Goal: Task Accomplishment & Management: Use online tool/utility

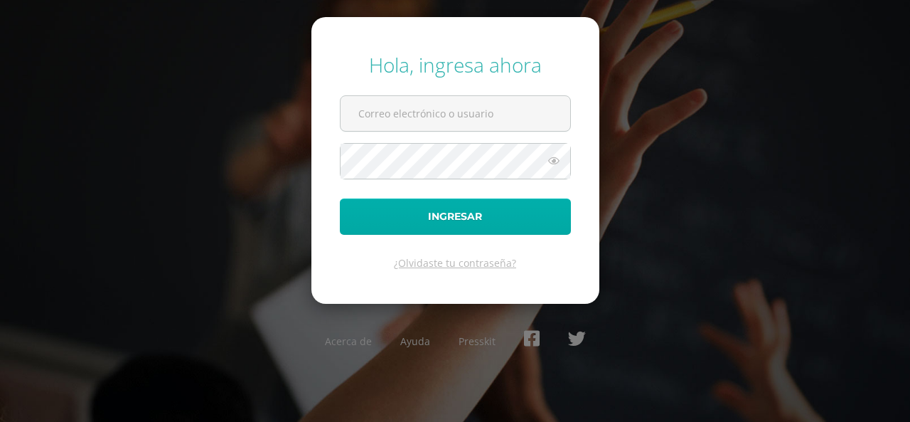
type input "mayra@lasallechiquimula.edu.gt"
click at [427, 217] on button "Ingresar" at bounding box center [455, 216] width 231 height 36
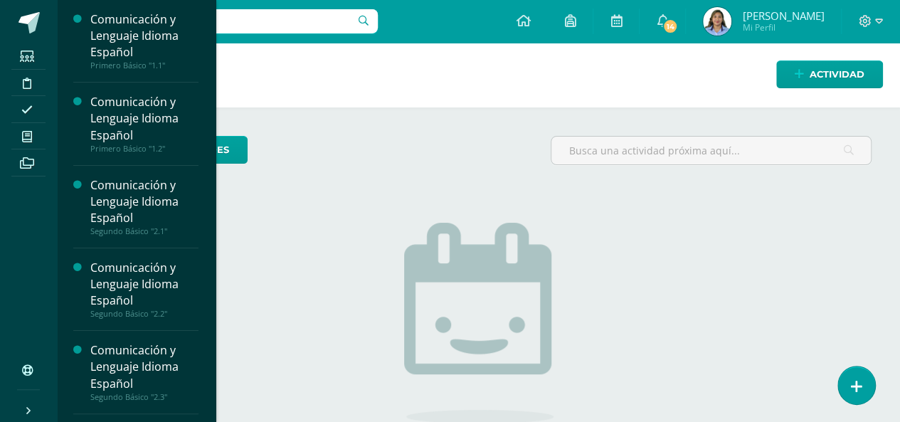
scroll to position [218, 0]
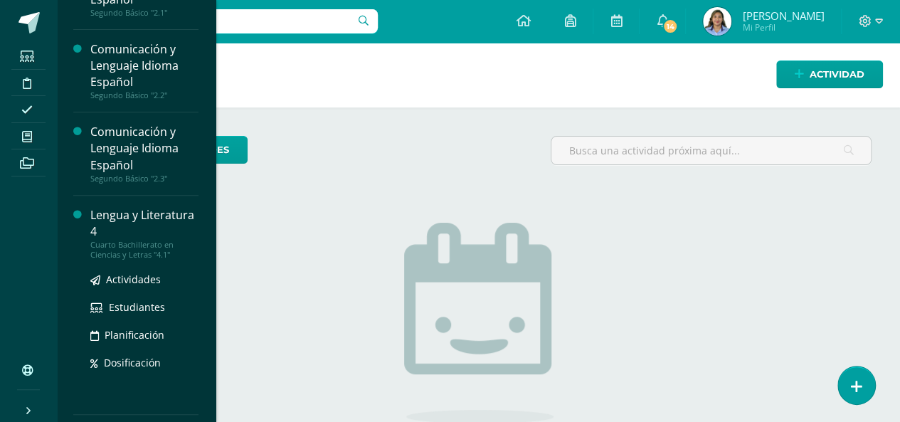
click at [118, 225] on div "Lengua y Literatura 4" at bounding box center [144, 223] width 108 height 33
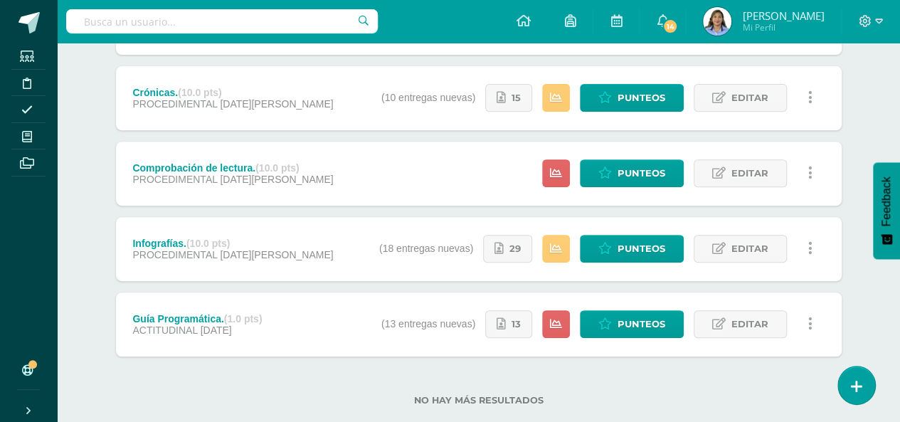
scroll to position [277, 0]
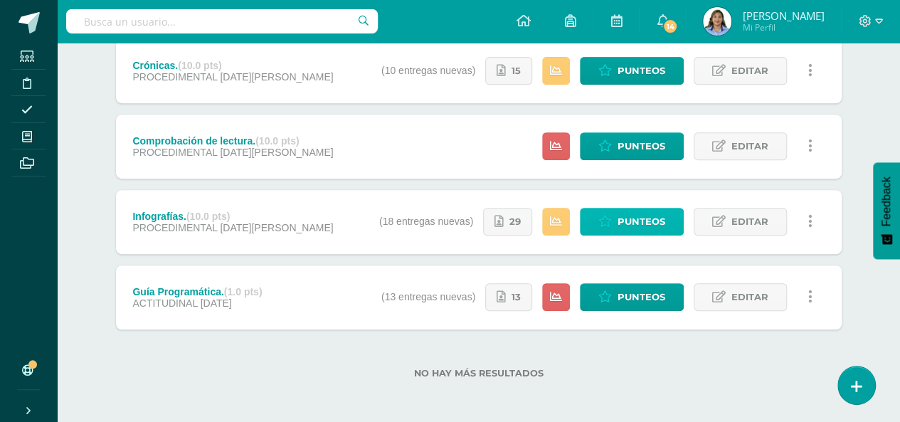
click at [629, 214] on span "Punteos" at bounding box center [641, 221] width 48 height 26
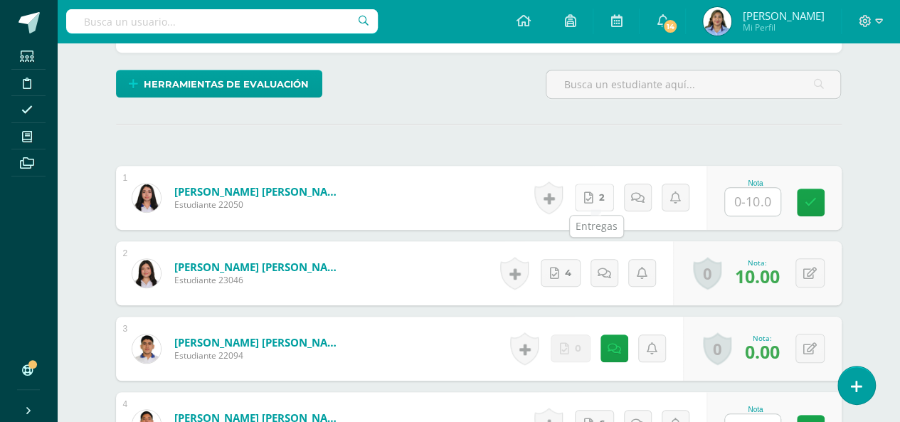
scroll to position [357, 0]
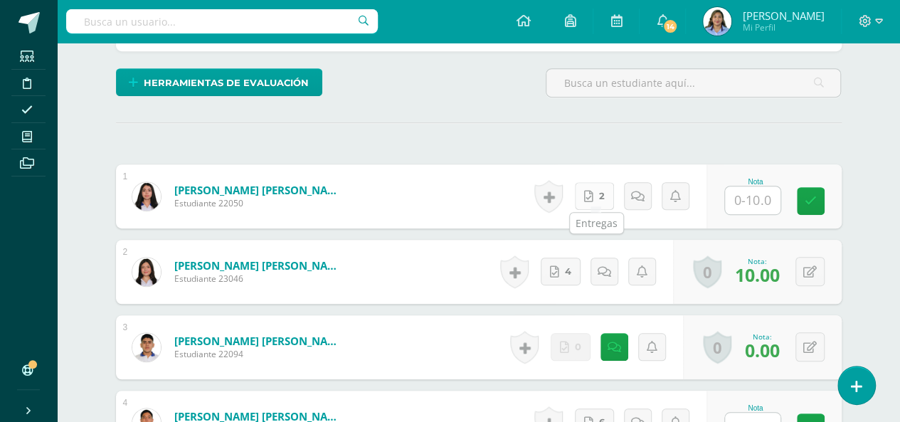
click at [605, 194] on span "2" at bounding box center [602, 196] width 6 height 26
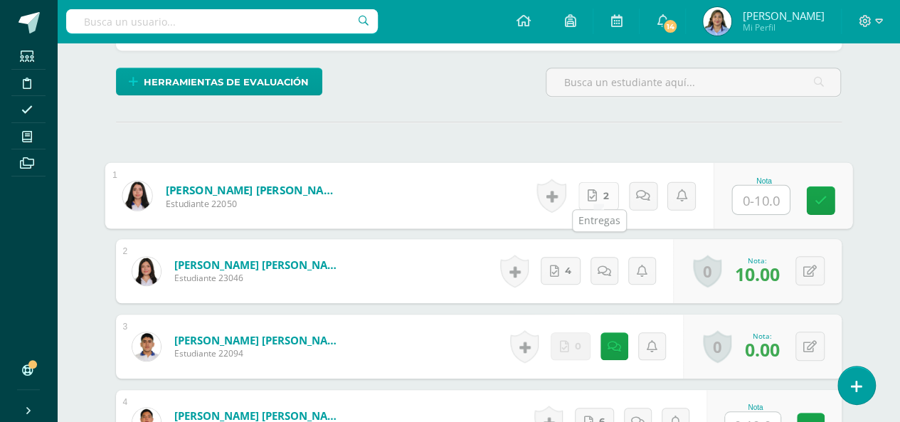
scroll to position [358, 0]
click at [602, 192] on link "2" at bounding box center [598, 195] width 41 height 28
click at [578, 181] on link "2" at bounding box center [598, 195] width 41 height 28
click at [766, 198] on input "text" at bounding box center [760, 199] width 57 height 28
type input "10"
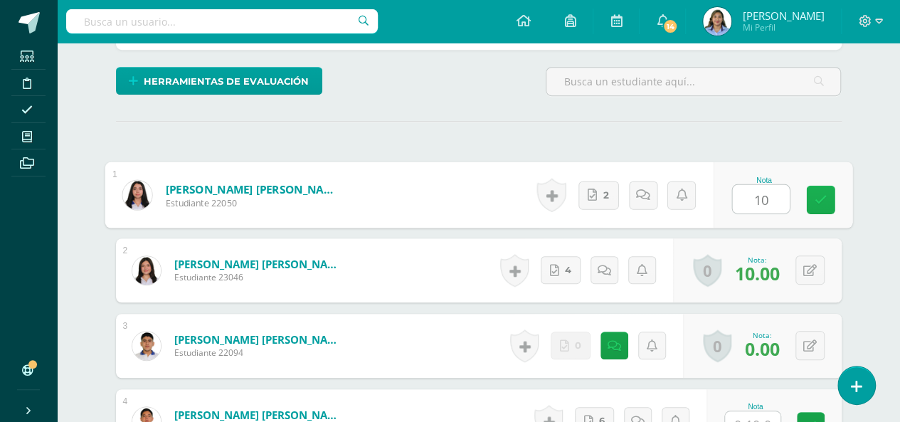
click at [817, 193] on icon at bounding box center [820, 199] width 13 height 12
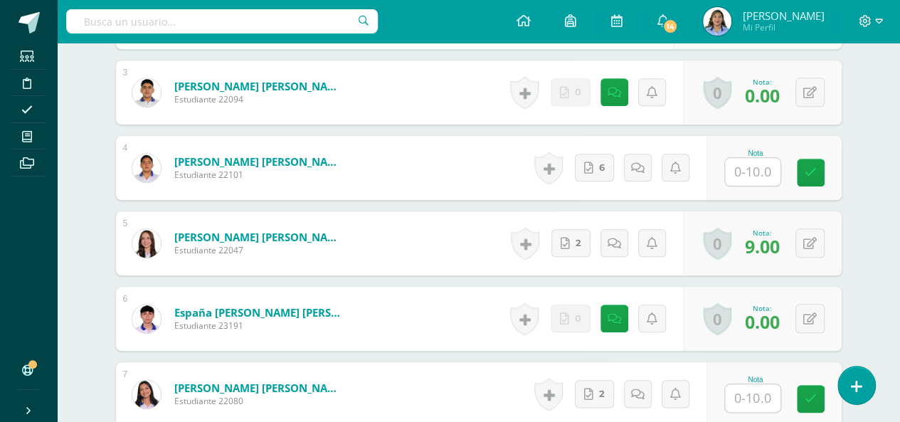
scroll to position [615, 0]
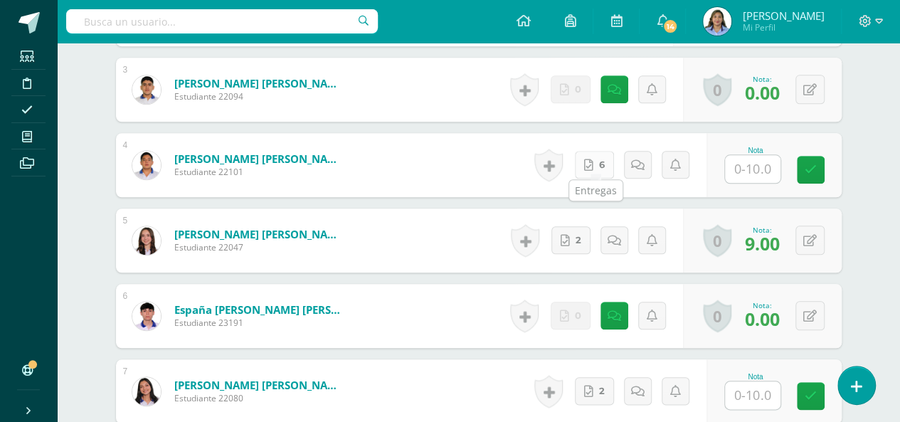
click at [599, 166] on link "6" at bounding box center [594, 165] width 39 height 28
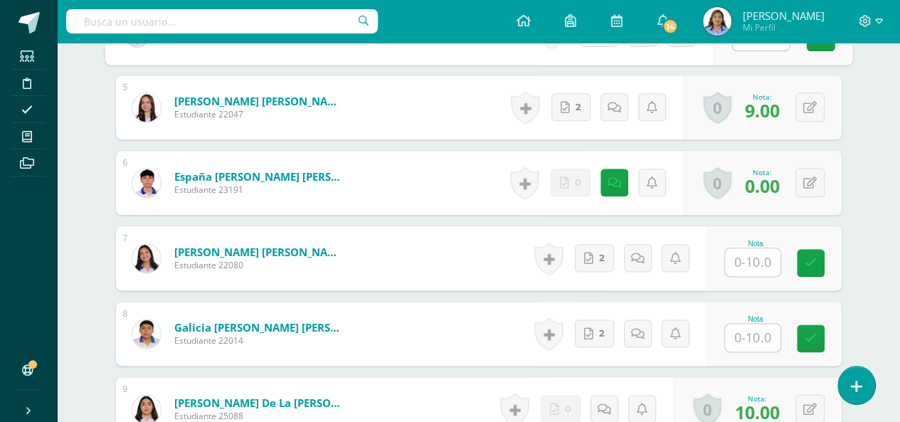
scroll to position [757, 0]
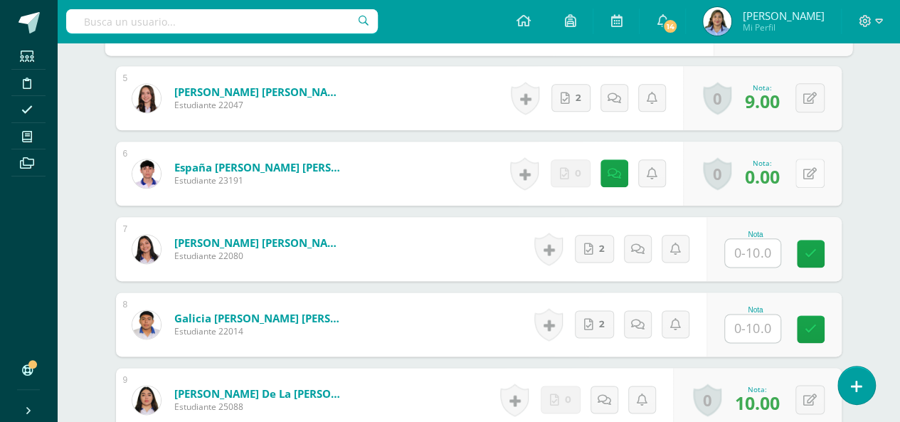
click at [813, 172] on icon at bounding box center [810, 174] width 14 height 12
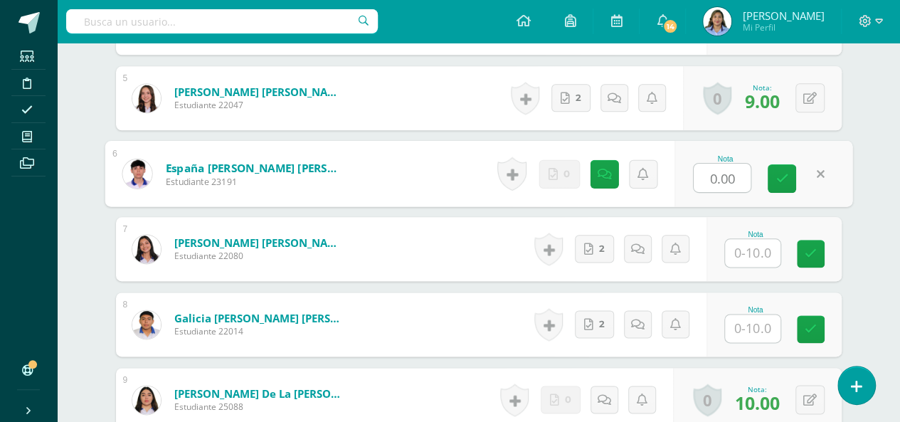
type input "8"
click at [782, 173] on icon at bounding box center [781, 178] width 13 height 12
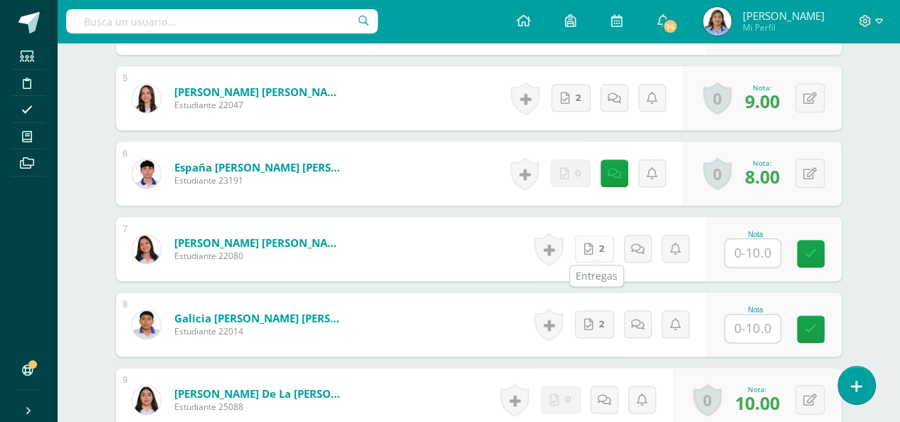
click at [605, 243] on link "2" at bounding box center [594, 249] width 39 height 28
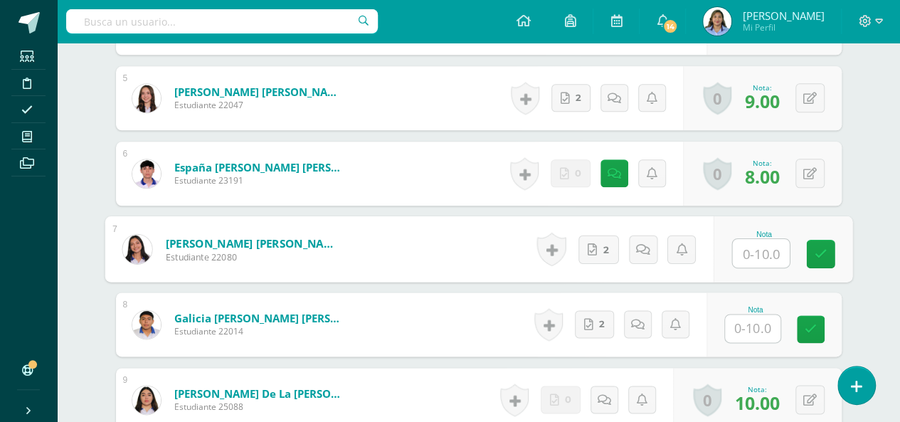
click at [760, 243] on input "text" at bounding box center [760, 253] width 57 height 28
type input "10"
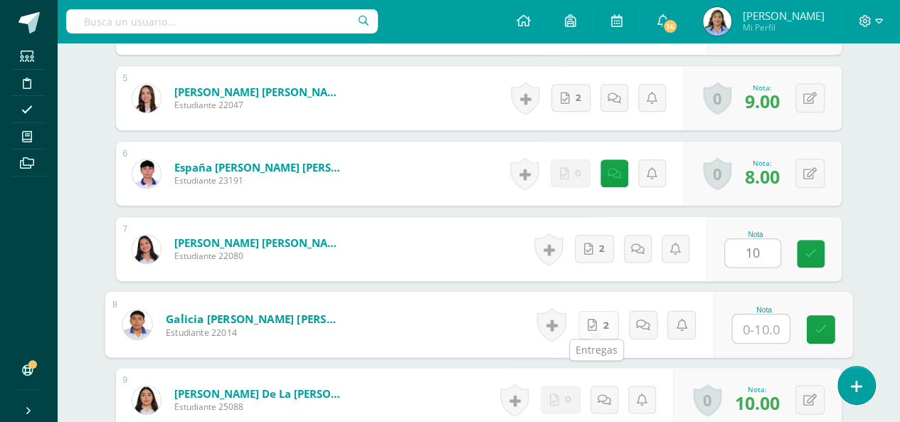
click at [603, 318] on span "2" at bounding box center [605, 324] width 6 height 27
click at [760, 326] on input "text" at bounding box center [760, 328] width 57 height 28
type input "9"
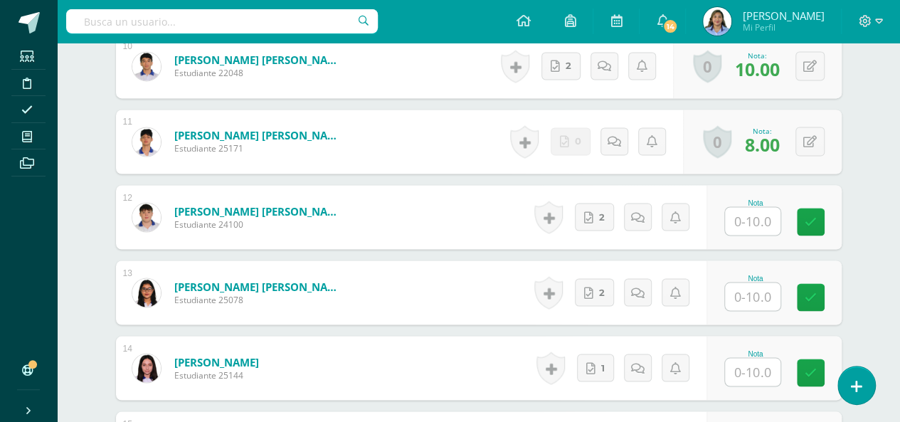
scroll to position [1183, 0]
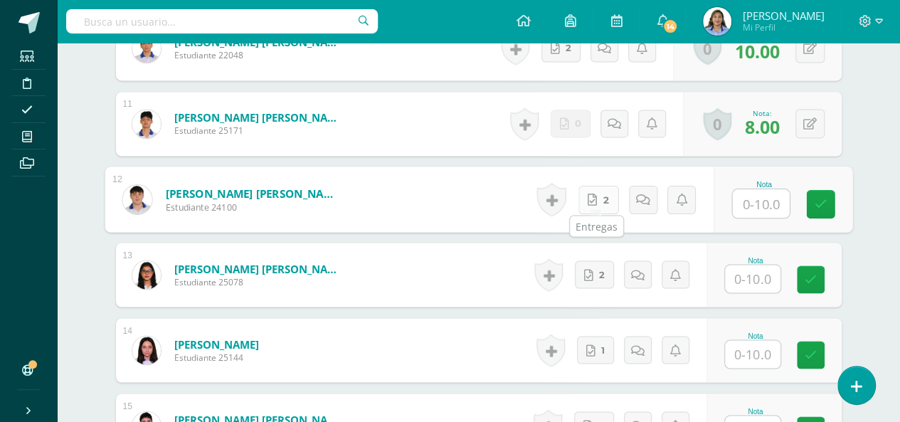
click at [597, 193] on link "2" at bounding box center [598, 199] width 41 height 28
click at [764, 194] on input "text" at bounding box center [760, 203] width 57 height 28
type input "9"
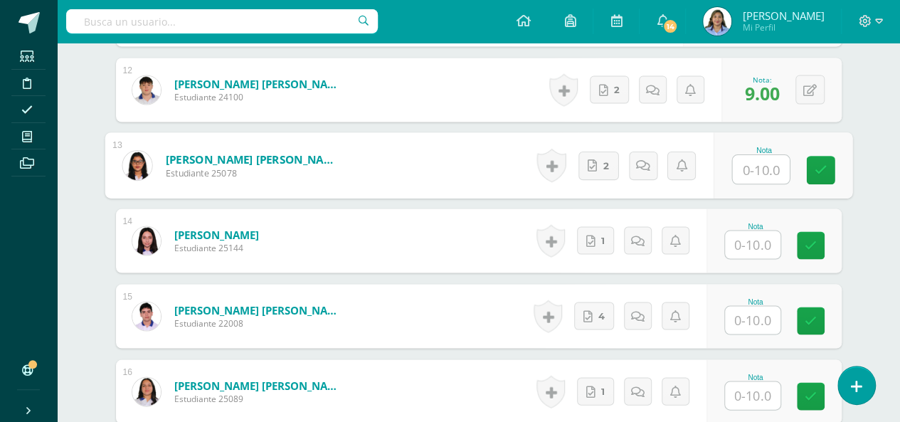
scroll to position [1297, 0]
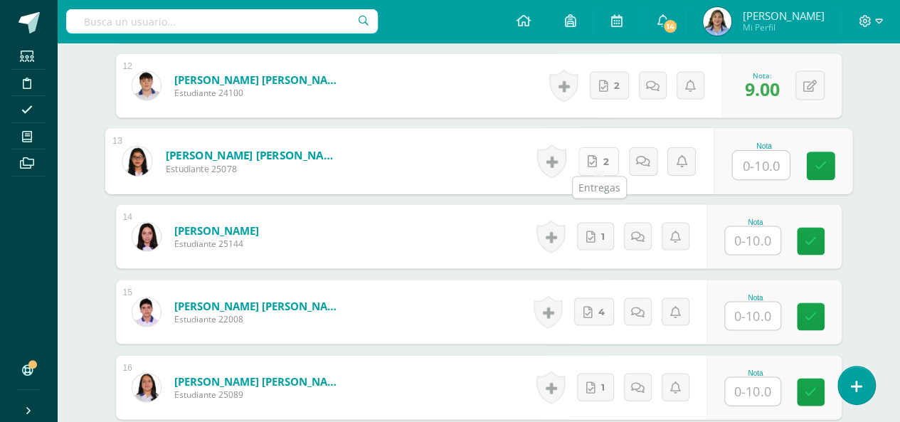
click at [597, 154] on icon at bounding box center [591, 160] width 9 height 12
click at [762, 161] on input "text" at bounding box center [760, 165] width 57 height 28
type input "10"
click at [758, 228] on input "text" at bounding box center [752, 240] width 55 height 28
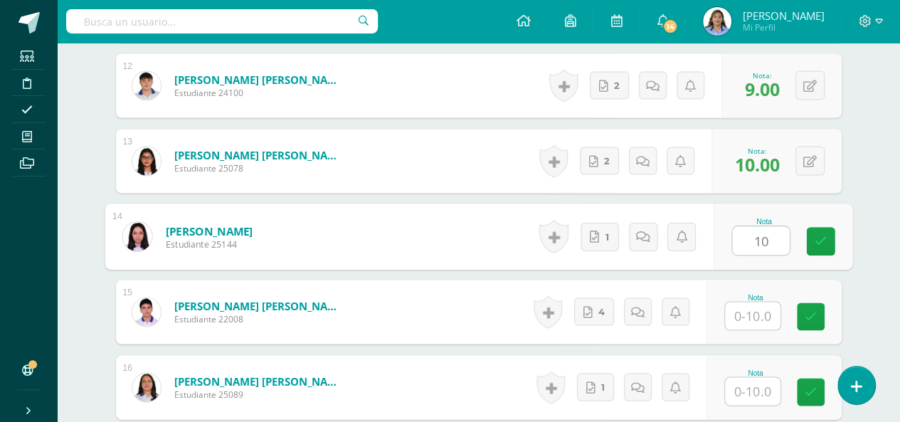
type input "10"
click at [757, 309] on input "text" at bounding box center [752, 316] width 55 height 28
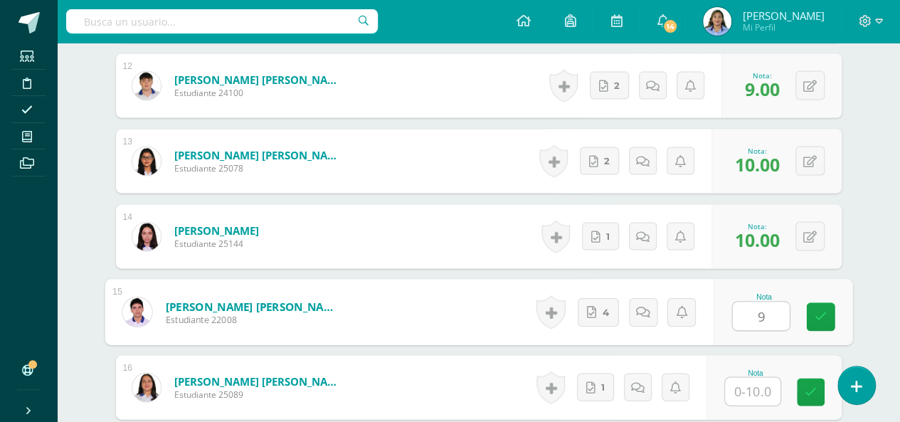
type input "9"
click at [614, 306] on link "4" at bounding box center [612, 311] width 41 height 28
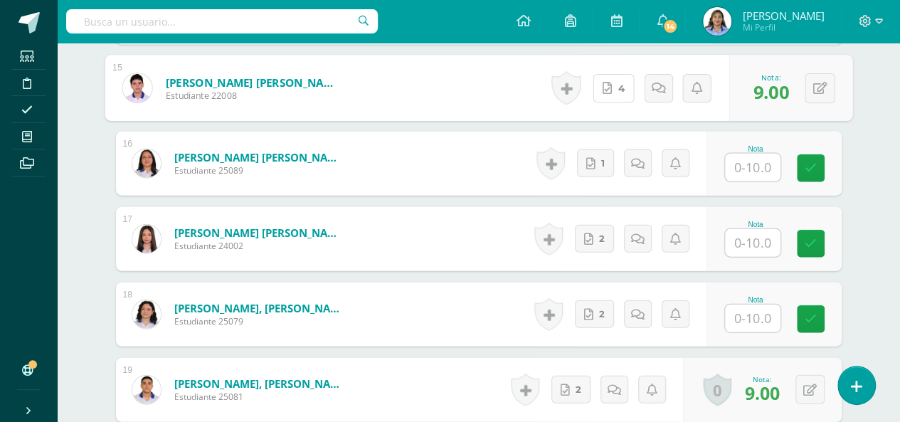
scroll to position [1525, 0]
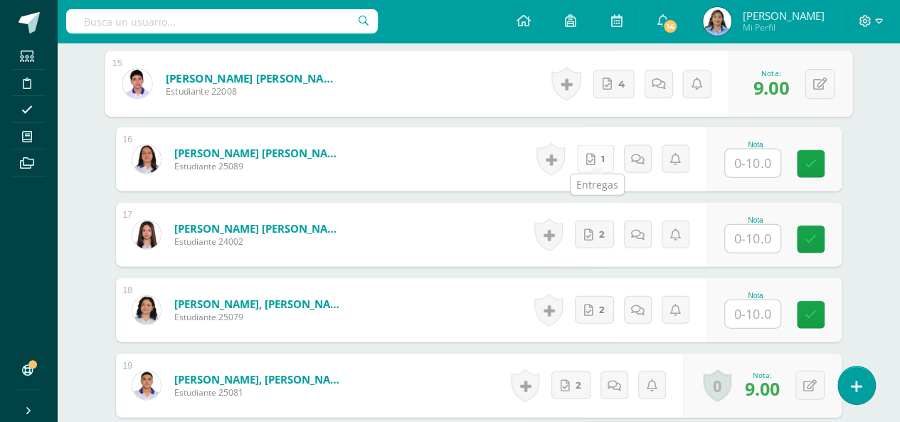
click at [599, 157] on link "1" at bounding box center [595, 159] width 37 height 28
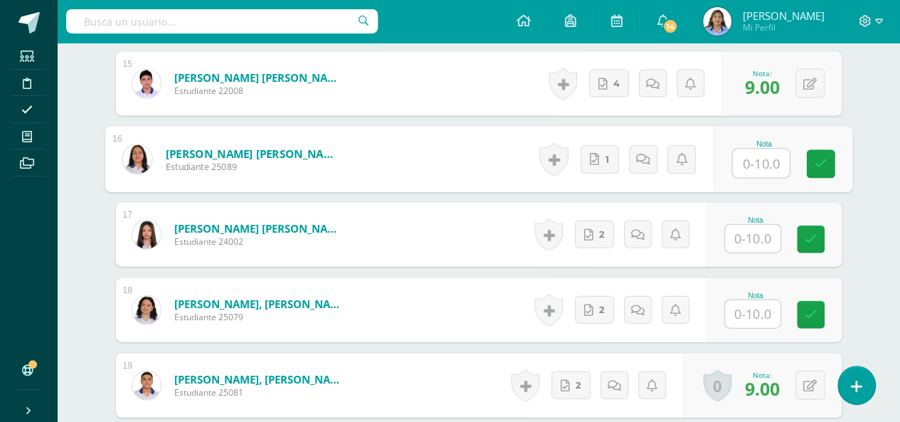
click at [755, 156] on input "text" at bounding box center [760, 163] width 57 height 28
type input "10"
click at [818, 158] on icon at bounding box center [820, 164] width 13 height 12
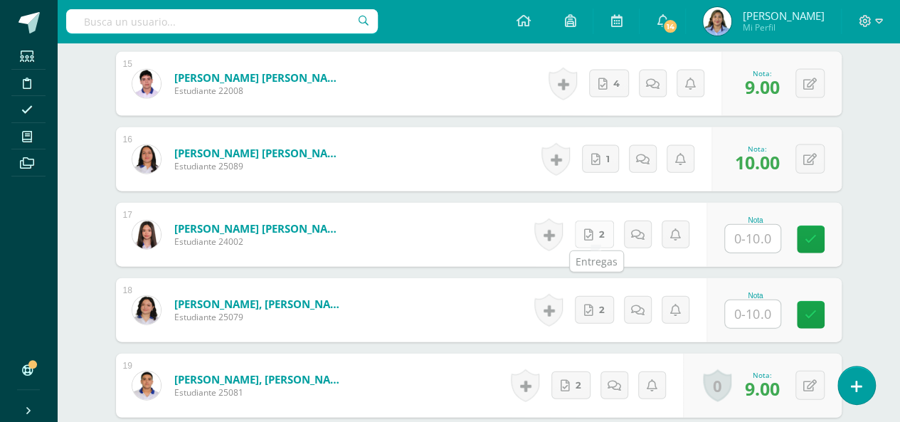
click at [602, 228] on span "2" at bounding box center [602, 234] width 6 height 26
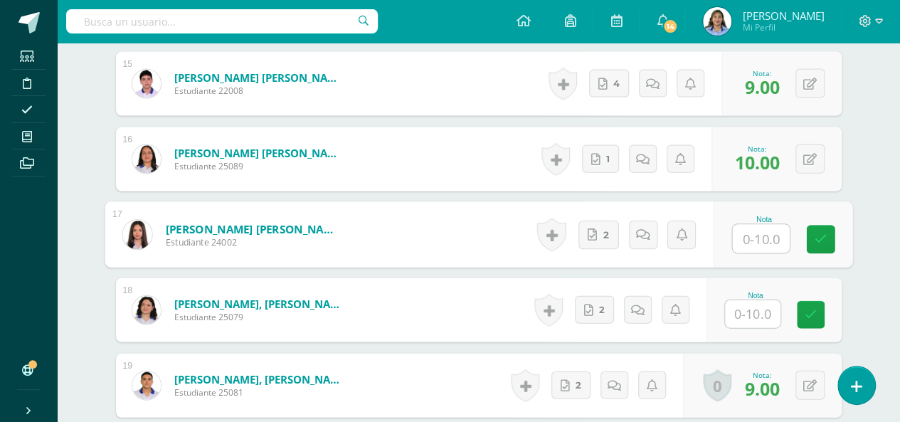
click at [766, 235] on input "text" at bounding box center [760, 239] width 57 height 28
type input "10"
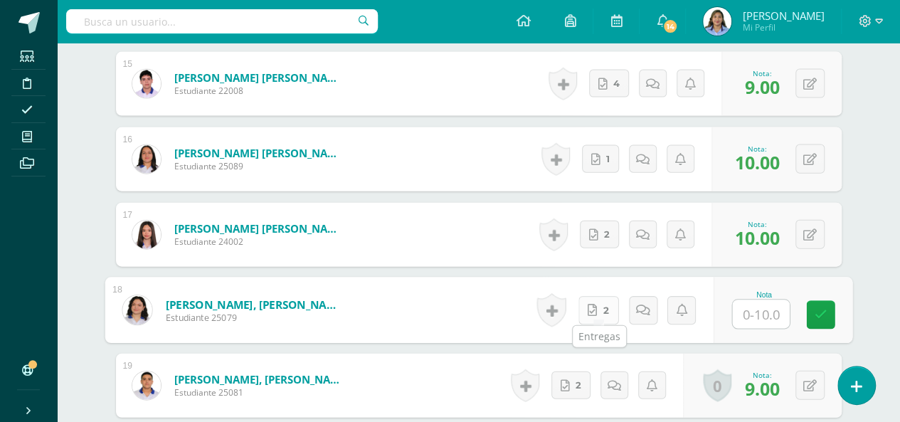
click at [595, 304] on icon at bounding box center [591, 310] width 9 height 12
click at [768, 310] on input "text" at bounding box center [760, 314] width 57 height 28
type input "10"
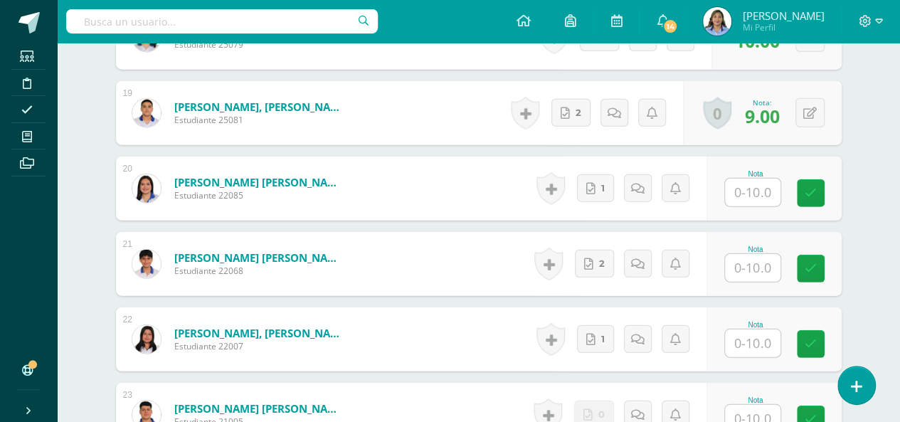
scroll to position [1809, 0]
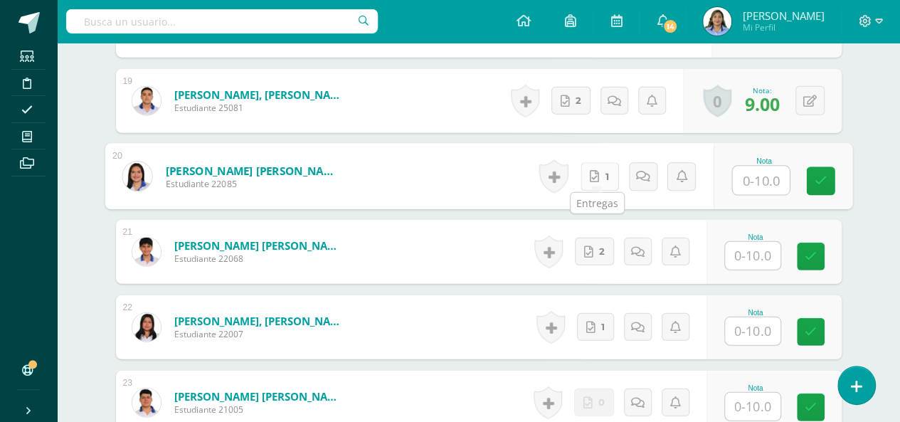
click at [602, 171] on link "1" at bounding box center [599, 176] width 38 height 28
click at [761, 177] on input "text" at bounding box center [760, 180] width 57 height 28
type input "10"
click at [820, 169] on link at bounding box center [820, 181] width 28 height 28
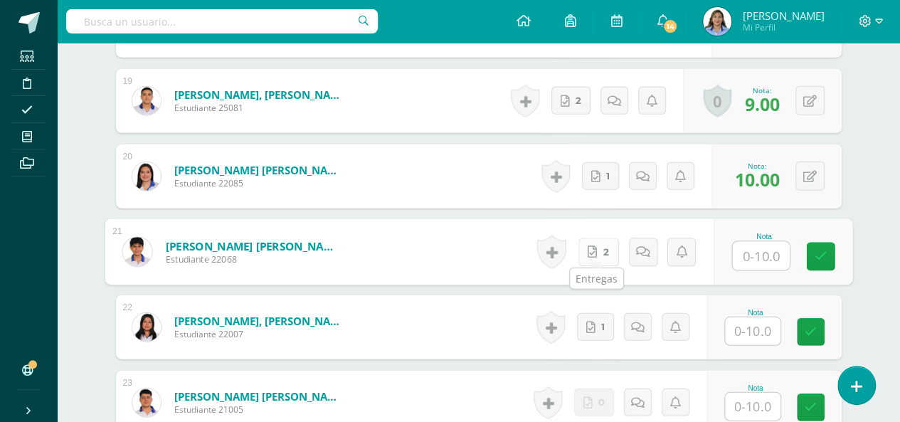
click at [601, 250] on link "2" at bounding box center [598, 252] width 41 height 28
click at [762, 249] on input "text" at bounding box center [760, 256] width 57 height 28
type input "10"
click at [821, 250] on icon at bounding box center [820, 256] width 13 height 12
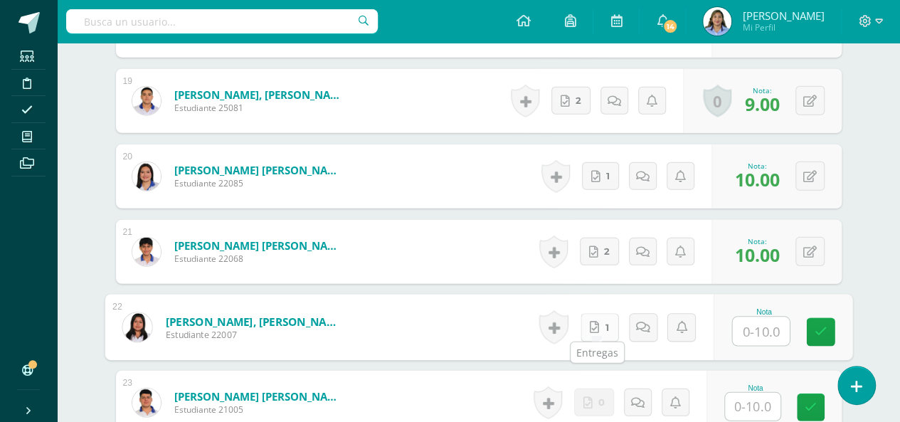
click at [597, 326] on link "1" at bounding box center [599, 327] width 38 height 28
click at [770, 321] on input "text" at bounding box center [760, 331] width 57 height 28
type input "10"
click at [826, 326] on link at bounding box center [820, 332] width 28 height 28
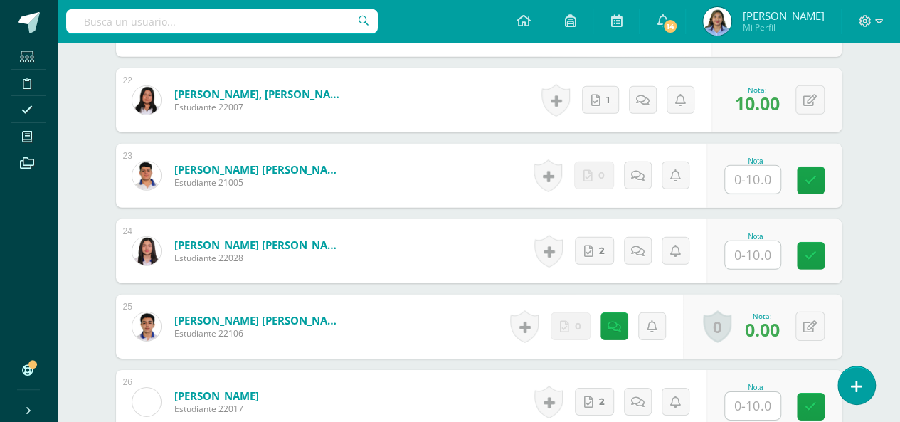
scroll to position [2037, 0]
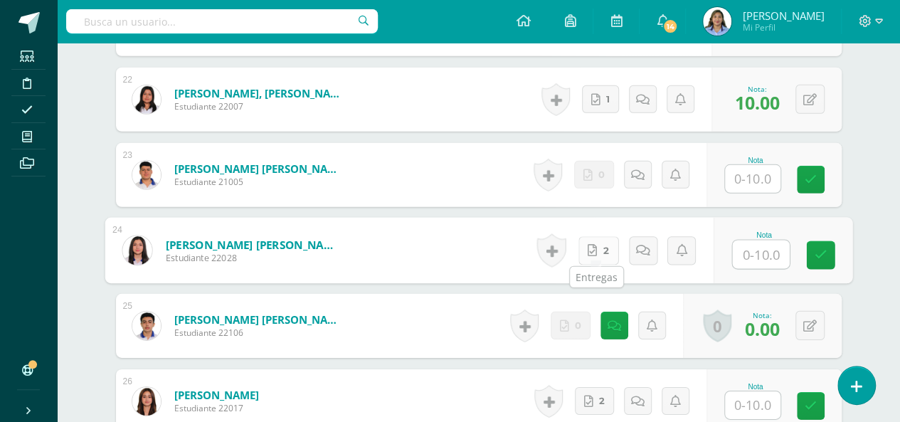
click at [595, 245] on link "2" at bounding box center [598, 250] width 41 height 28
click at [762, 248] on input "text" at bounding box center [760, 254] width 57 height 28
type input "10"
click at [818, 253] on icon at bounding box center [820, 255] width 13 height 12
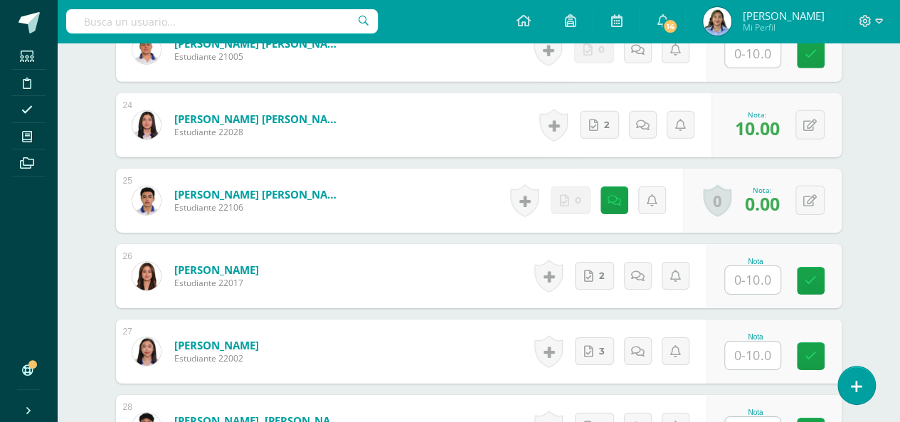
scroll to position [2179, 0]
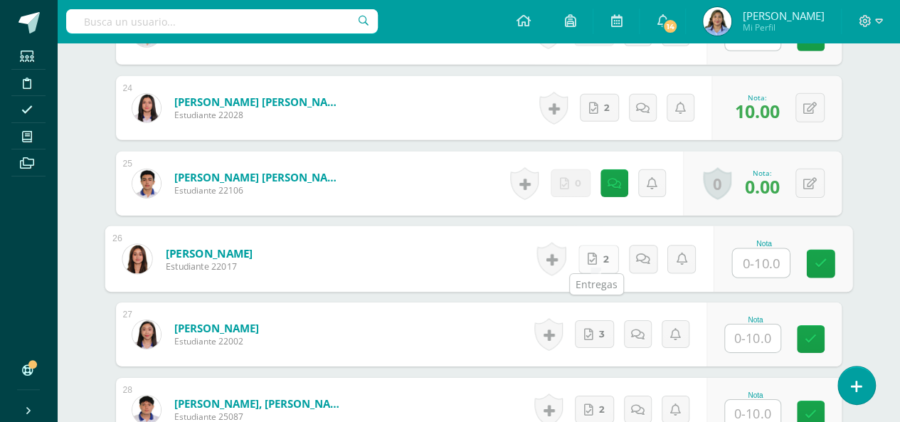
click at [601, 247] on link "2" at bounding box center [598, 259] width 41 height 28
click at [768, 261] on input "text" at bounding box center [760, 263] width 57 height 28
type input "10"
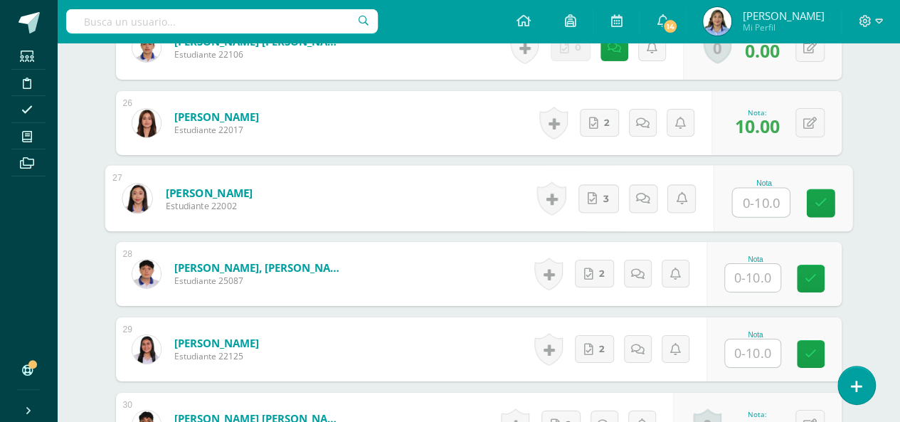
scroll to position [2321, 0]
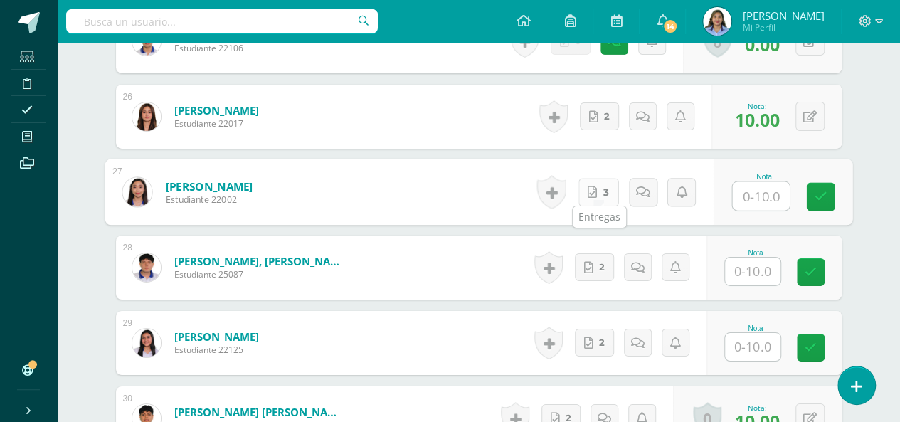
click at [606, 186] on span "3" at bounding box center [605, 192] width 6 height 27
click at [768, 196] on input "text" at bounding box center [760, 196] width 57 height 28
type input "10"
click at [826, 186] on link at bounding box center [820, 197] width 28 height 28
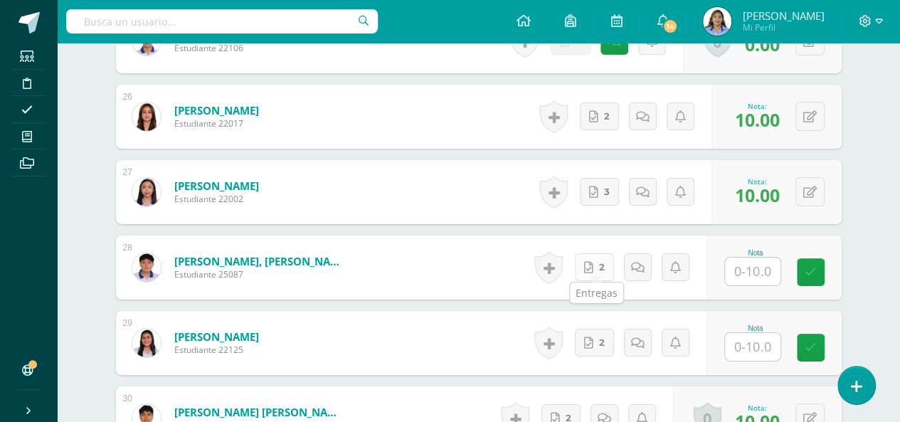
click at [600, 262] on link "2" at bounding box center [594, 267] width 39 height 28
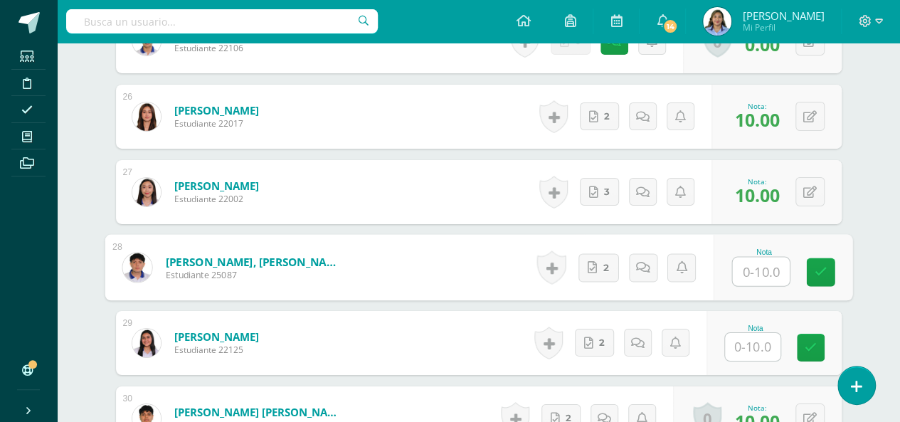
click at [770, 272] on input "text" at bounding box center [760, 271] width 57 height 28
type input "10"
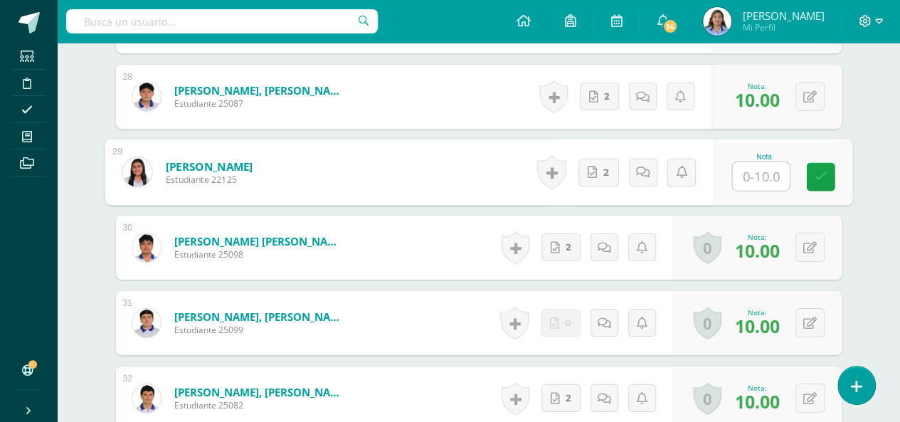
scroll to position [2492, 0]
click at [603, 169] on span "2" at bounding box center [605, 172] width 6 height 27
click at [750, 173] on input "text" at bounding box center [760, 176] width 57 height 28
type input "10"
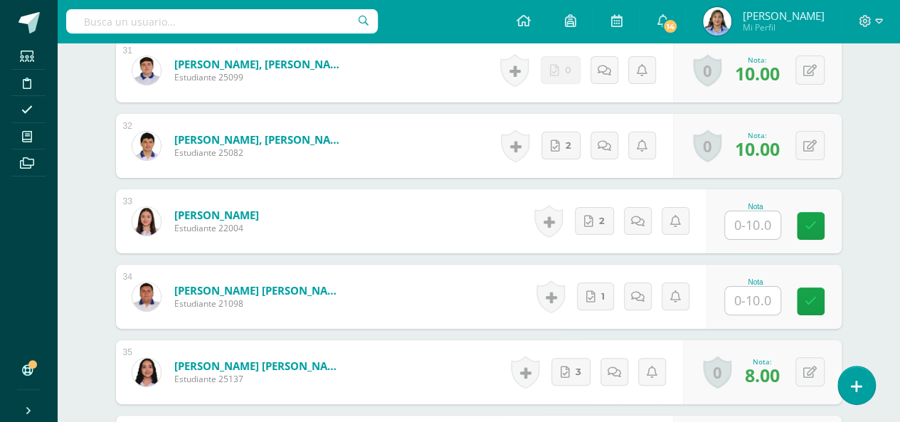
scroll to position [2748, 0]
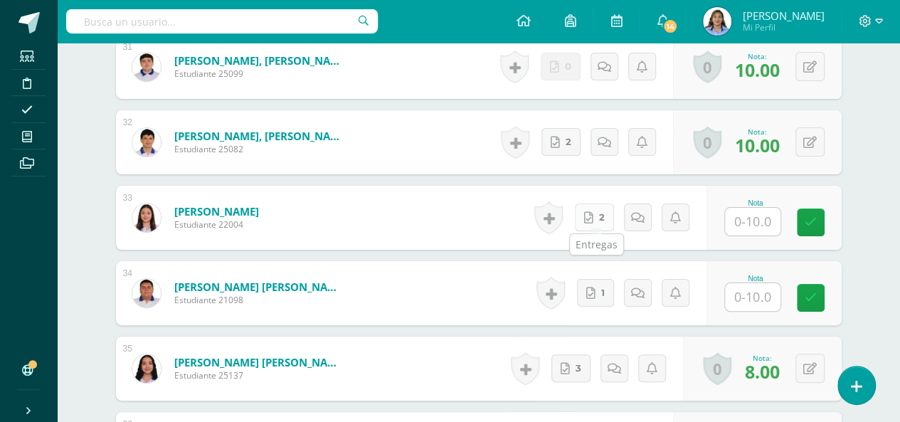
click at [603, 206] on span "2" at bounding box center [602, 217] width 6 height 26
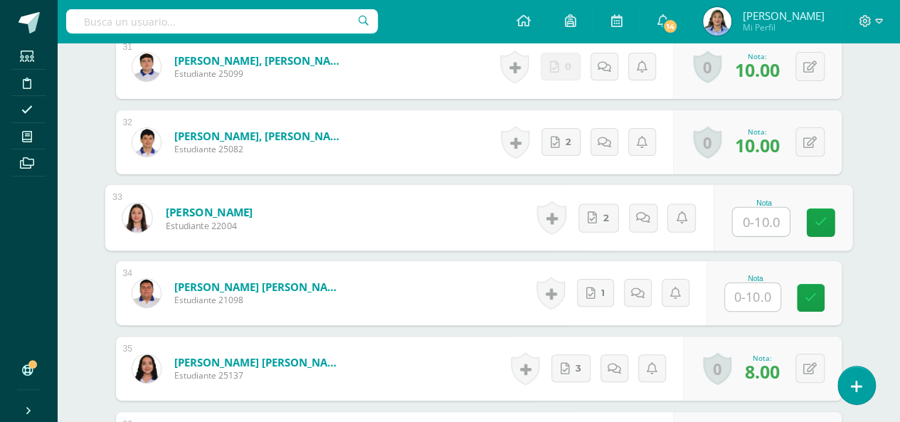
click at [768, 218] on input "text" at bounding box center [760, 222] width 57 height 28
type input "7"
type input "8"
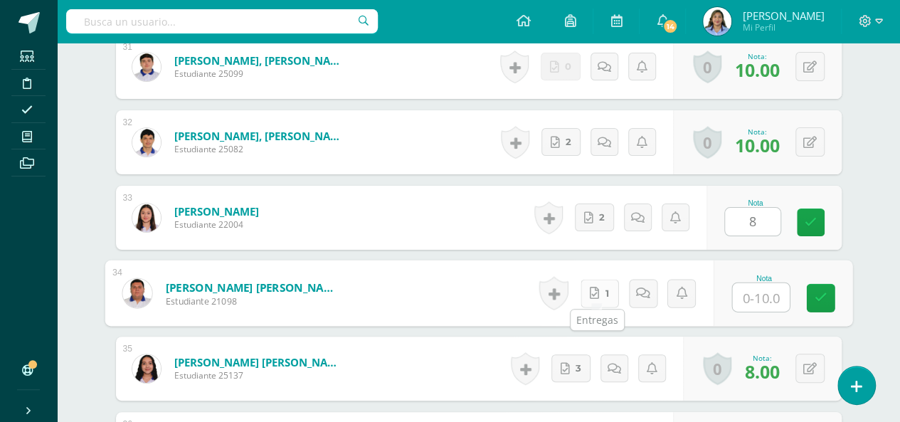
click at [599, 286] on link "1" at bounding box center [599, 293] width 38 height 28
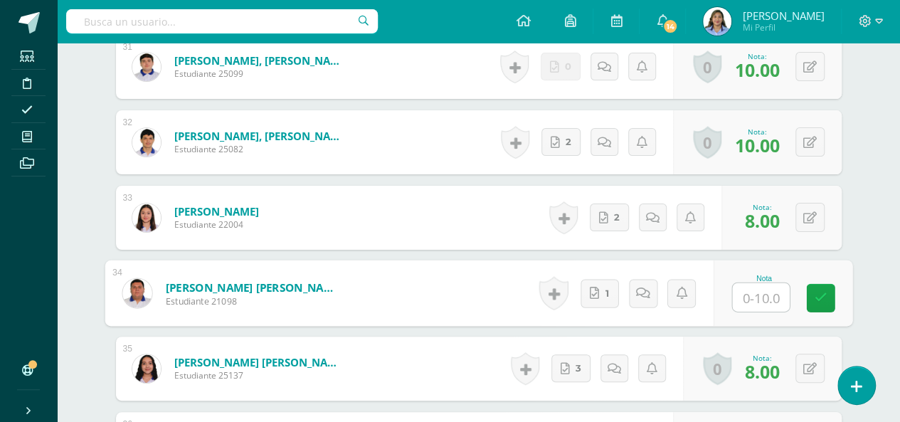
click at [771, 293] on input "text" at bounding box center [760, 297] width 57 height 28
type input "10"
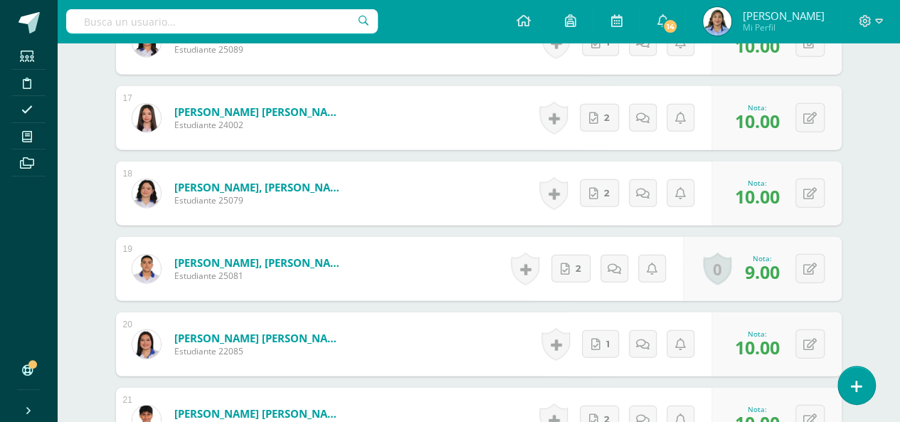
scroll to position [2011, 0]
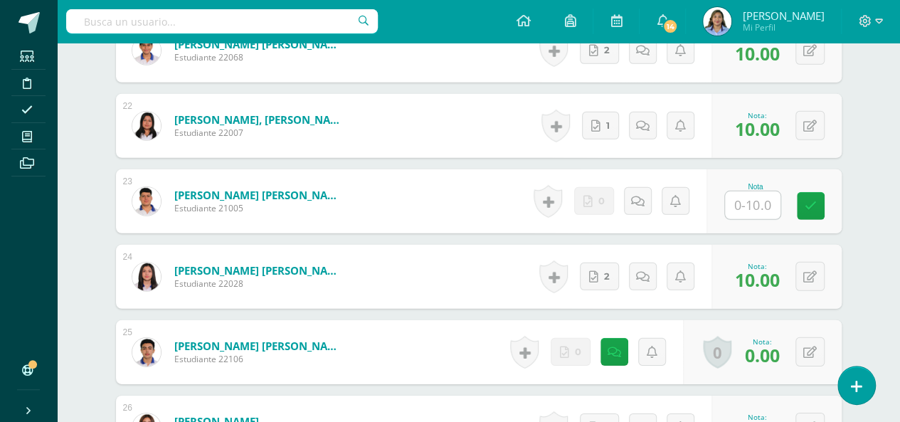
click at [755, 205] on input "text" at bounding box center [752, 205] width 55 height 28
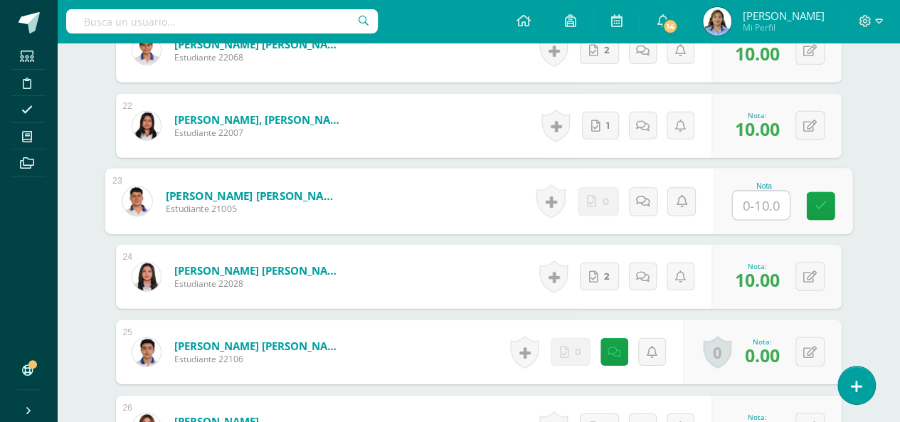
type input "0"
click at [822, 200] on icon at bounding box center [820, 206] width 13 height 12
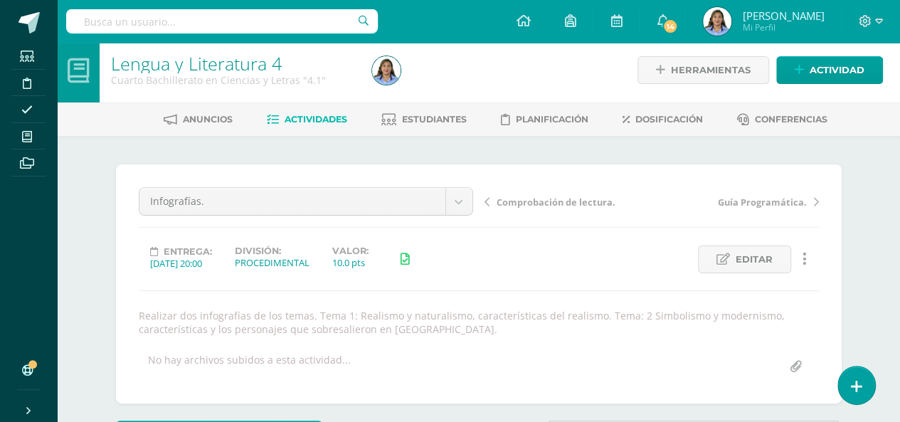
scroll to position [0, 0]
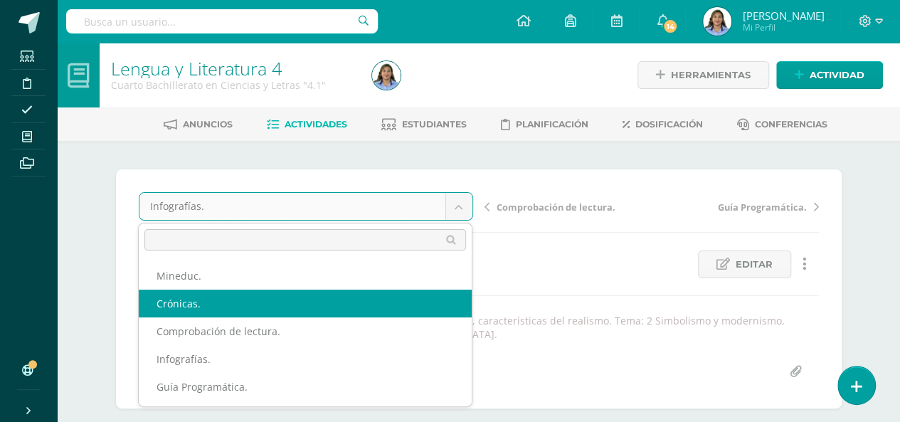
select select "/dashboard/teacher/grade-activity/41958/"
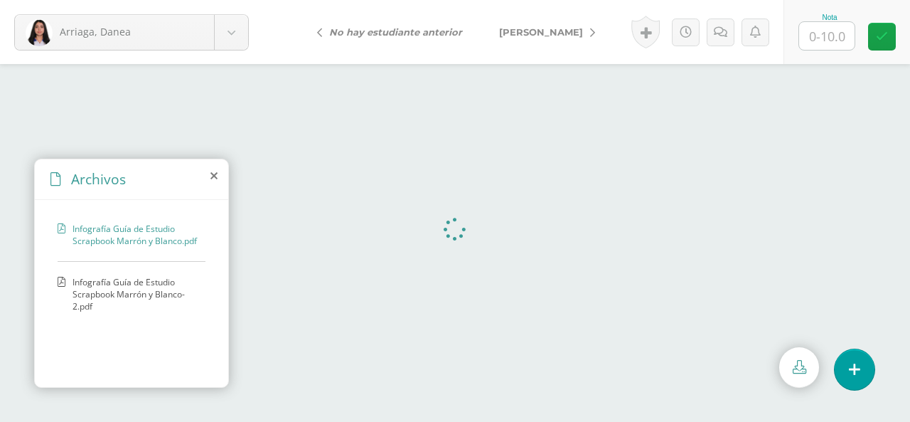
click at [214, 174] on icon at bounding box center [214, 175] width 7 height 11
click at [115, 284] on span "Infografía Guía de Estudio Scrapbook Marrón y Blanco-2.pdf" at bounding box center [136, 294] width 126 height 36
click at [215, 178] on icon at bounding box center [214, 175] width 7 height 11
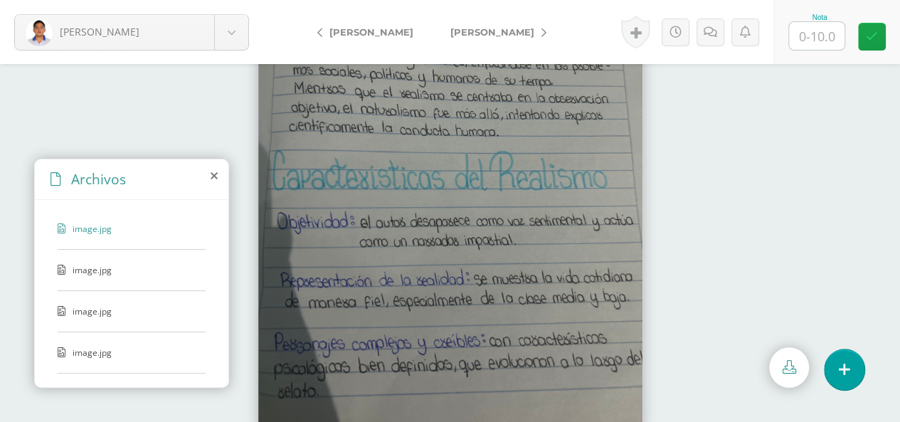
scroll to position [77, 0]
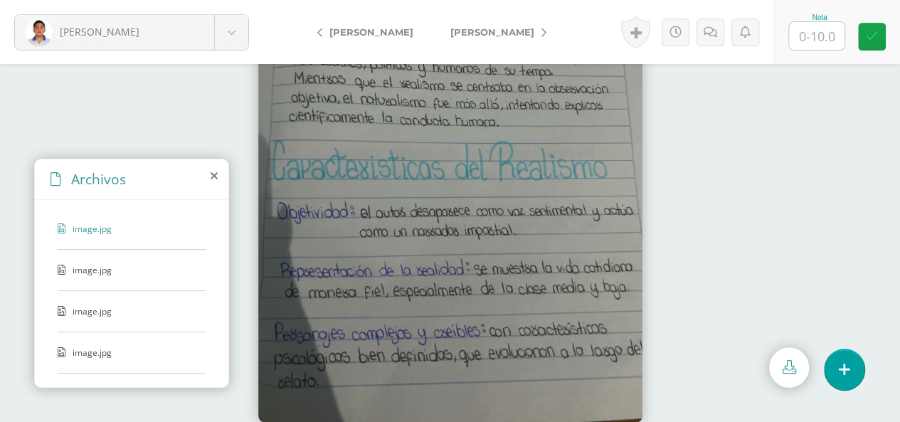
click at [83, 264] on span "image.jpg" at bounding box center [131, 270] width 117 height 12
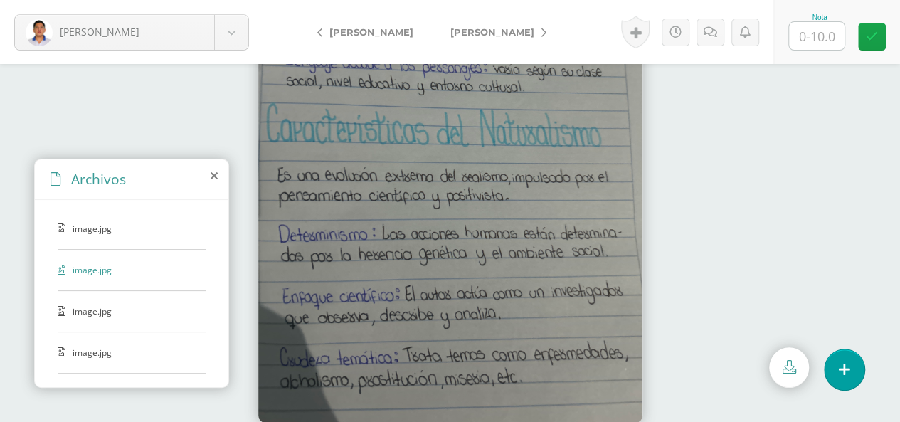
click at [90, 308] on span "image.jpg" at bounding box center [131, 311] width 117 height 12
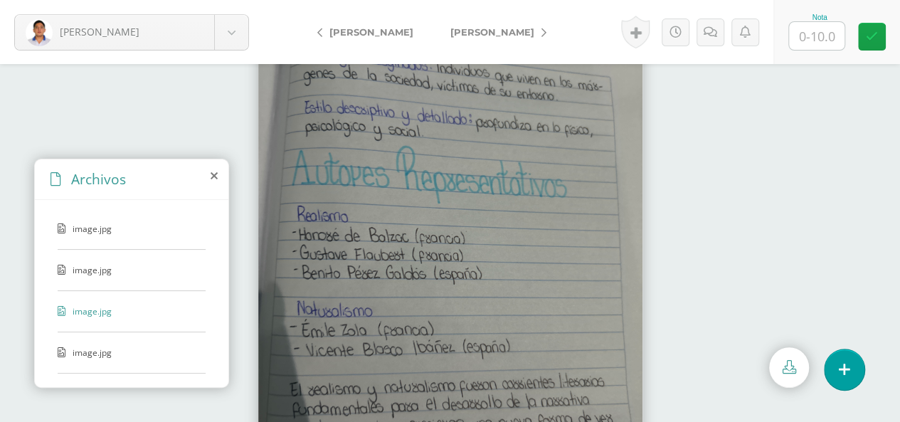
click at [83, 346] on span "image.jpg" at bounding box center [131, 352] width 117 height 12
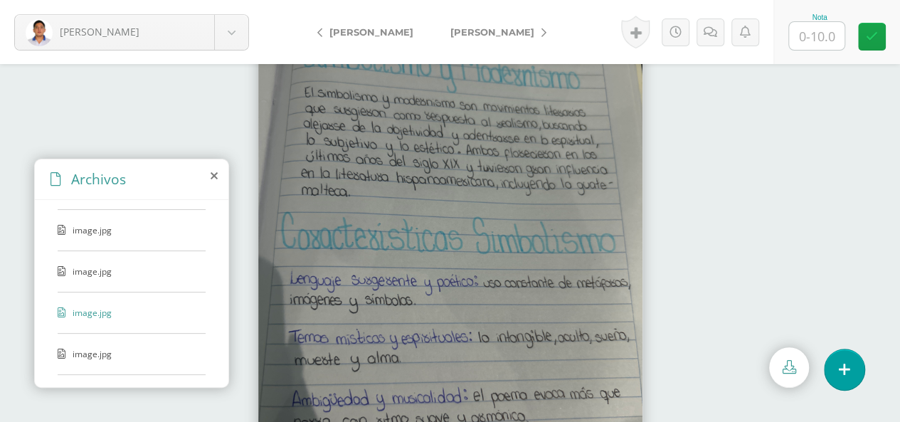
scroll to position [57, 0]
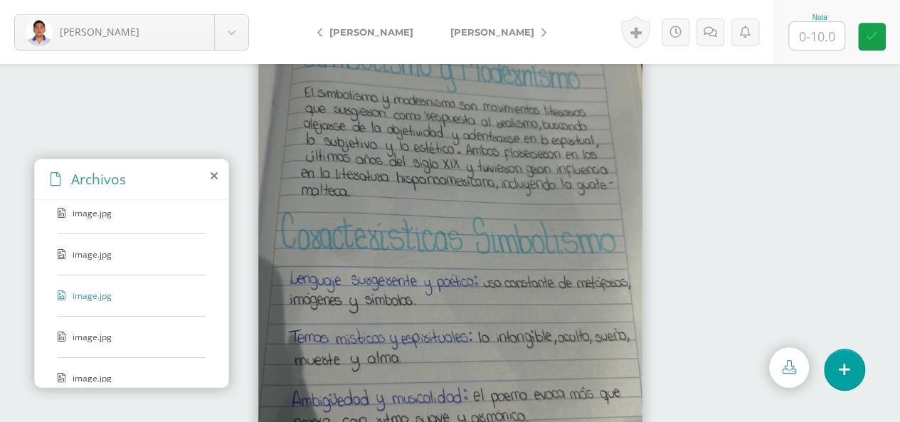
click at [90, 331] on span "image.jpg" at bounding box center [131, 337] width 117 height 12
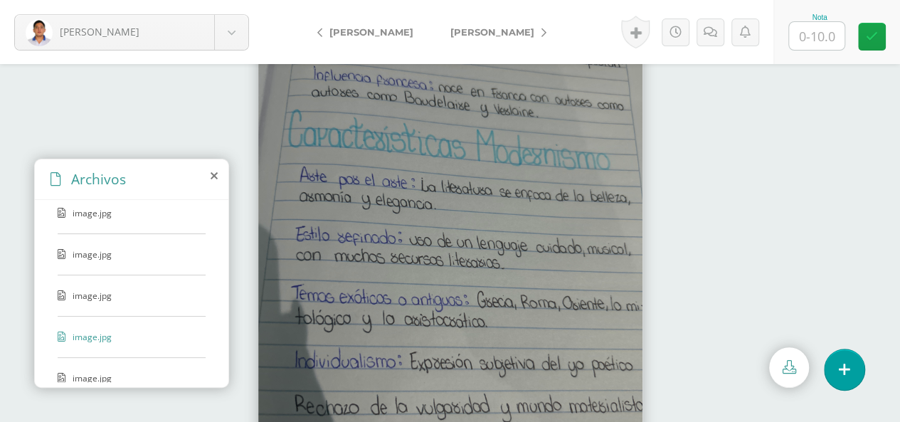
scroll to position [68, 0]
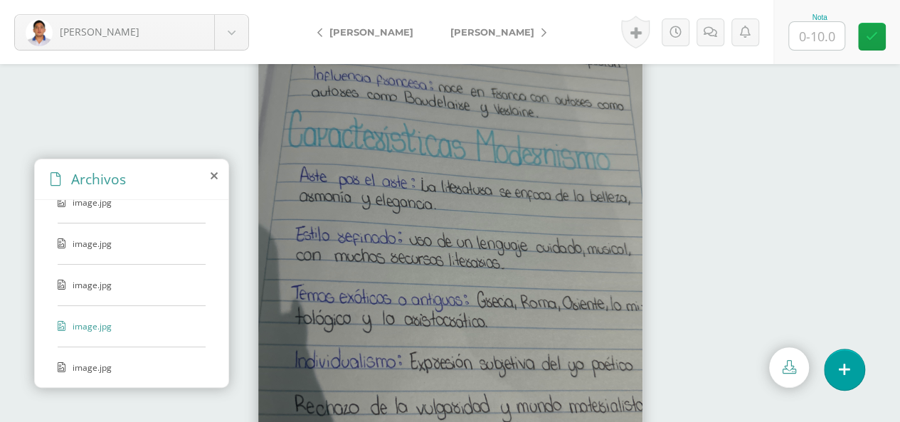
click at [85, 361] on span "image.jpg" at bounding box center [131, 367] width 117 height 12
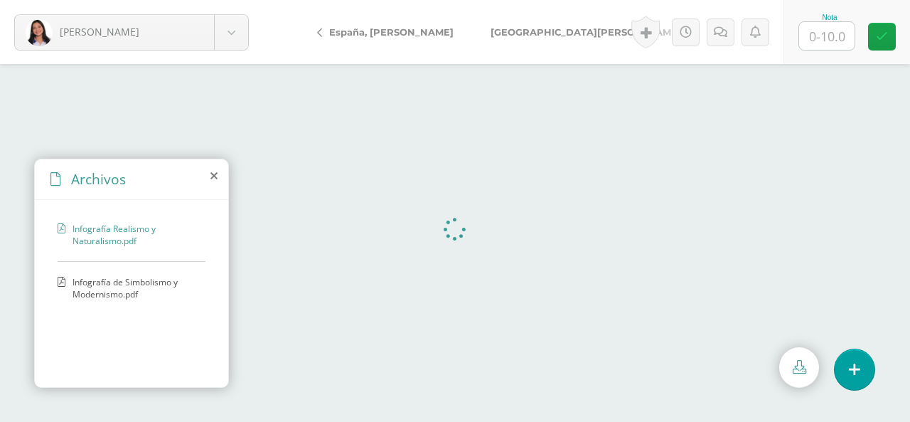
click at [115, 290] on span "Infografía de Simbolismo y Modernismo.pdf" at bounding box center [136, 288] width 126 height 24
click at [216, 174] on icon at bounding box center [214, 175] width 7 height 11
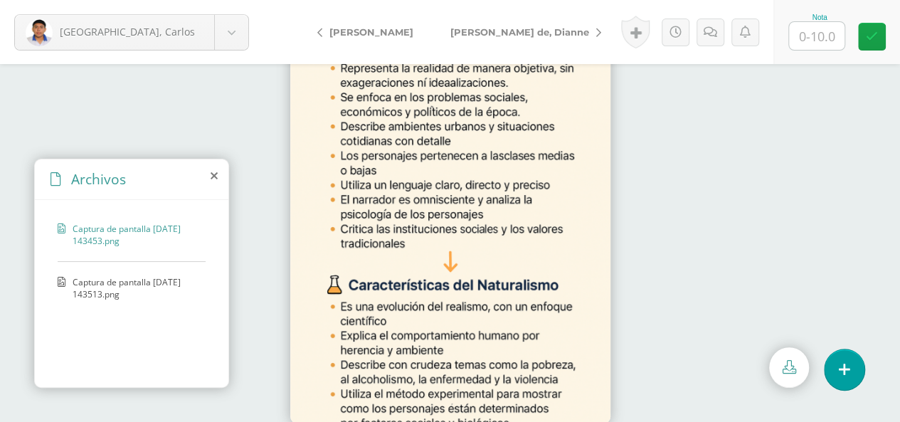
scroll to position [62, 0]
click at [159, 280] on span "Captura de pantalla 2025-08-01 143513.png" at bounding box center [136, 288] width 126 height 24
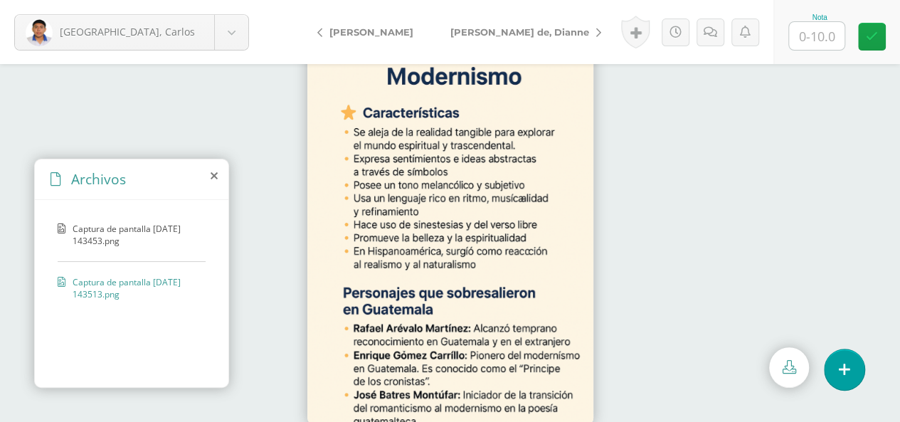
scroll to position [38, 0]
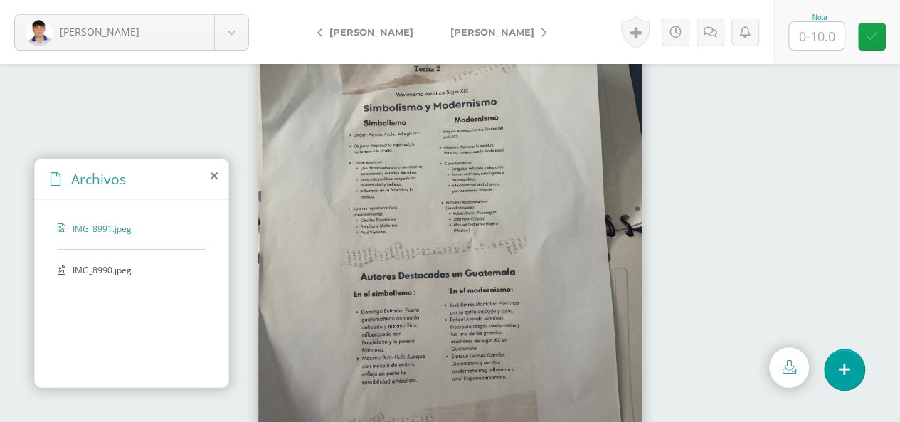
click at [405, 208] on img at bounding box center [450, 243] width 384 height 512
click at [94, 267] on span "IMG_8990.jpeg" at bounding box center [131, 270] width 117 height 12
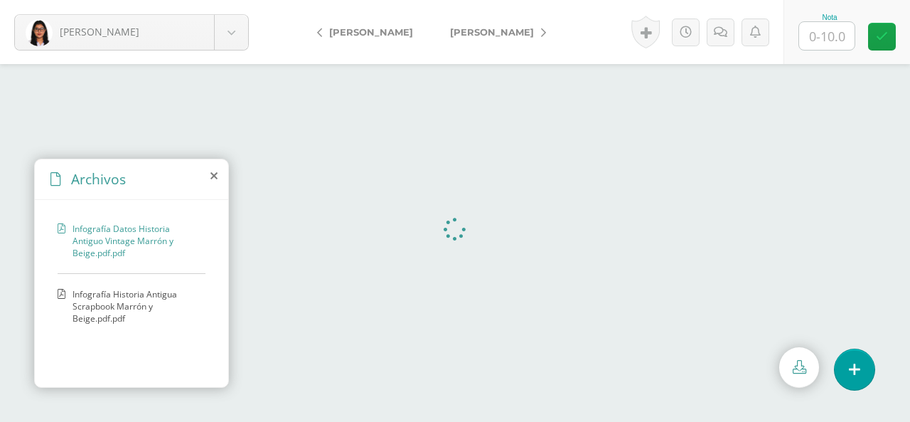
click at [109, 295] on span "Infografía Historia Antigua Scrapbook Marrón y Beige.pdf.pdf" at bounding box center [136, 306] width 126 height 36
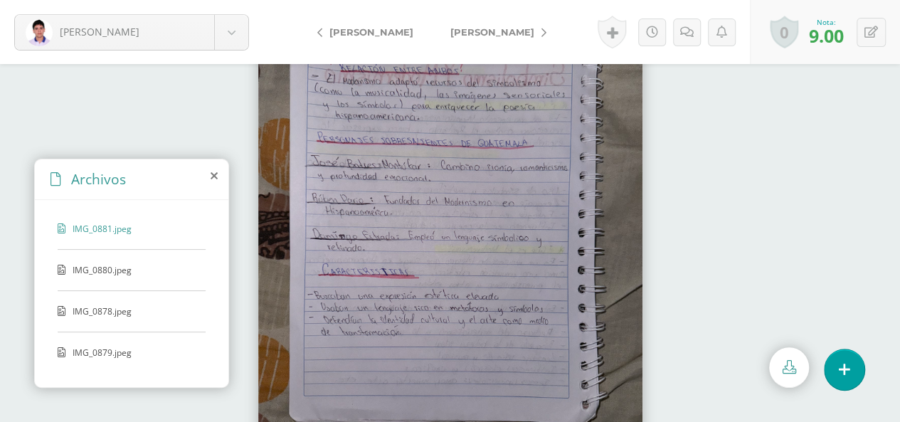
click at [115, 268] on span "IMG_0880.jpeg" at bounding box center [131, 270] width 117 height 12
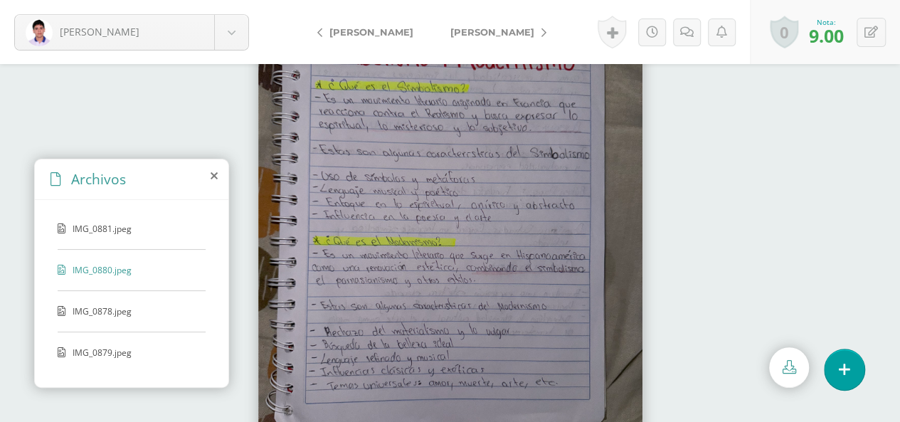
click at [117, 308] on span "IMG_0878.jpeg" at bounding box center [131, 311] width 117 height 12
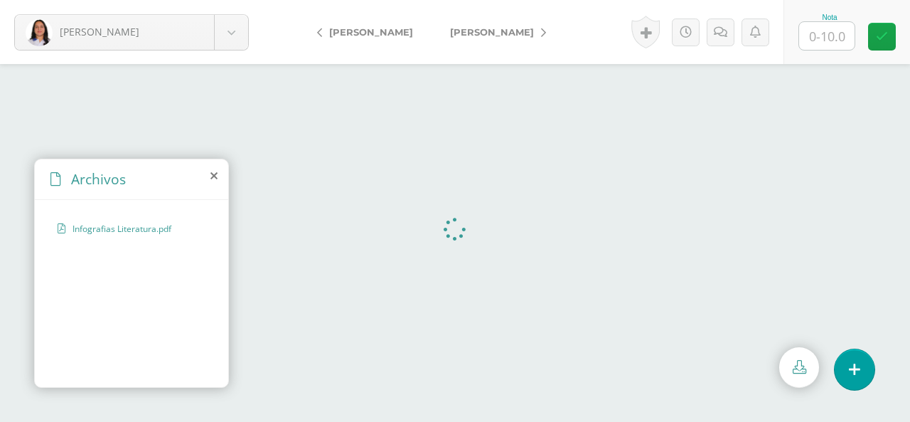
click at [216, 178] on icon at bounding box center [214, 175] width 7 height 11
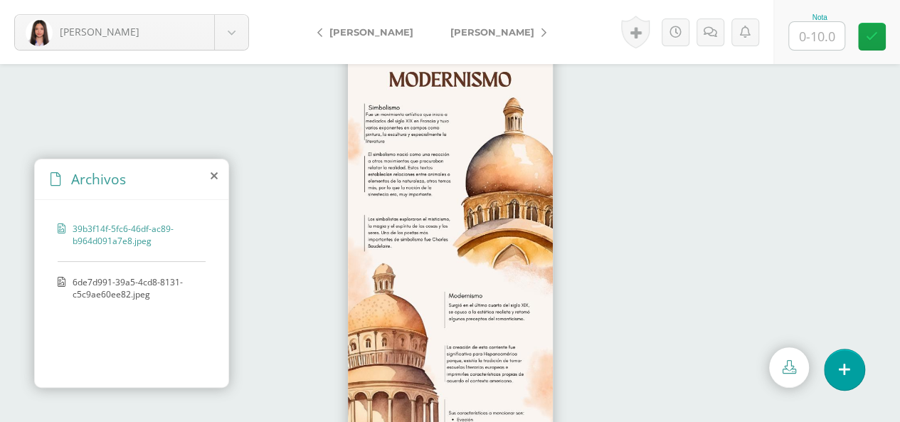
click at [461, 249] on img at bounding box center [450, 243] width 205 height 512
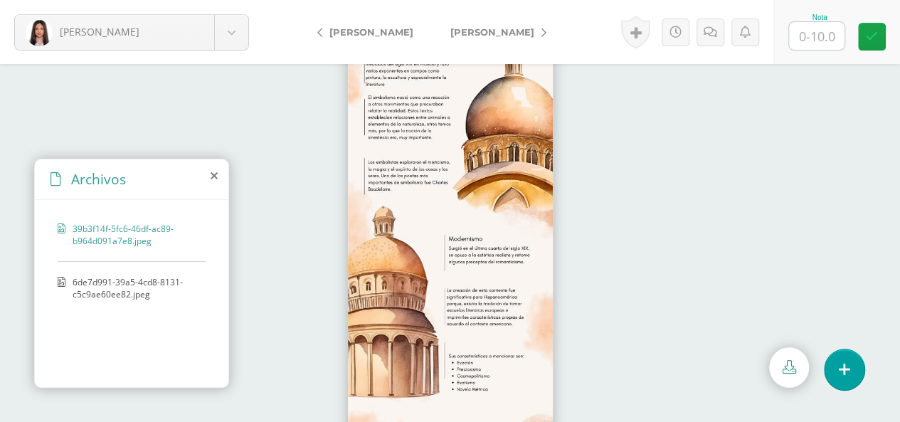
scroll to position [77, 0]
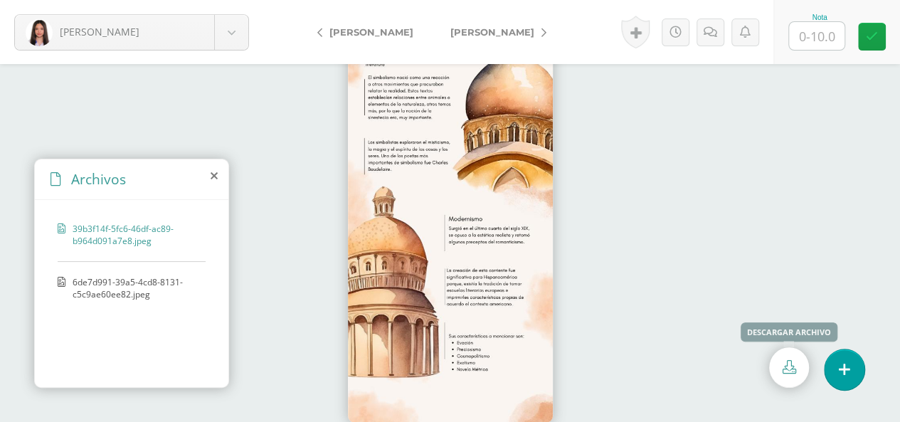
click at [527, 336] on img at bounding box center [450, 166] width 205 height 512
click at [135, 293] on span "6de7d991-39a5-4cd8-8131-c5c9ae60ee82.jpeg" at bounding box center [136, 288] width 126 height 24
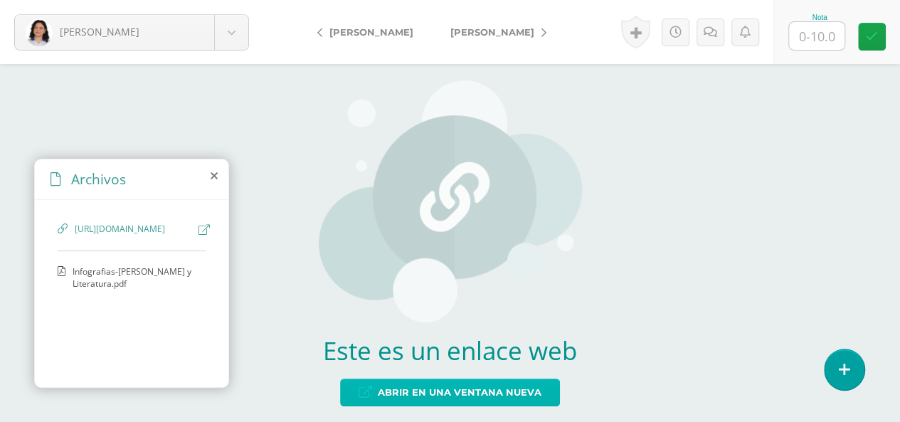
click at [488, 381] on span "Abrir en una ventana nueva" at bounding box center [460, 392] width 164 height 26
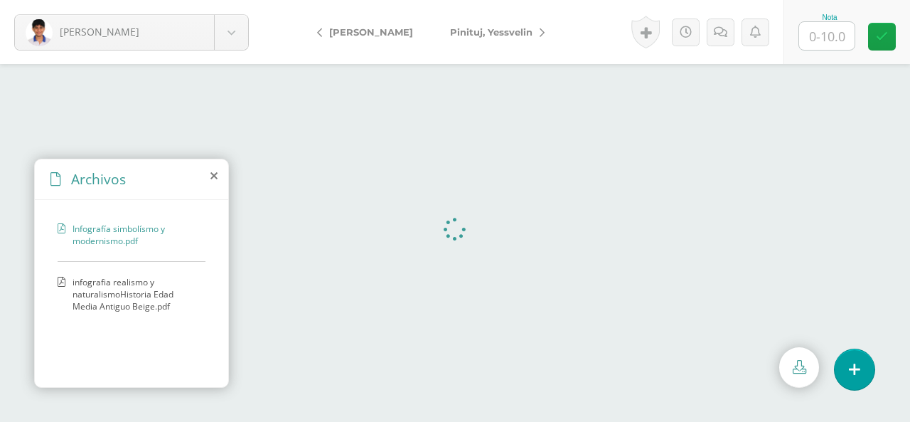
click at [121, 294] on span "infografia realismo y naturalismoHistoria Edad Media Antiguo Beige.pdf" at bounding box center [136, 294] width 126 height 36
click at [215, 182] on div "Archivos" at bounding box center [131, 179] width 193 height 41
click at [217, 175] on icon at bounding box center [214, 175] width 7 height 11
click at [120, 287] on span "Infografoa simbolismo y modernismo.pdf" at bounding box center [136, 288] width 126 height 24
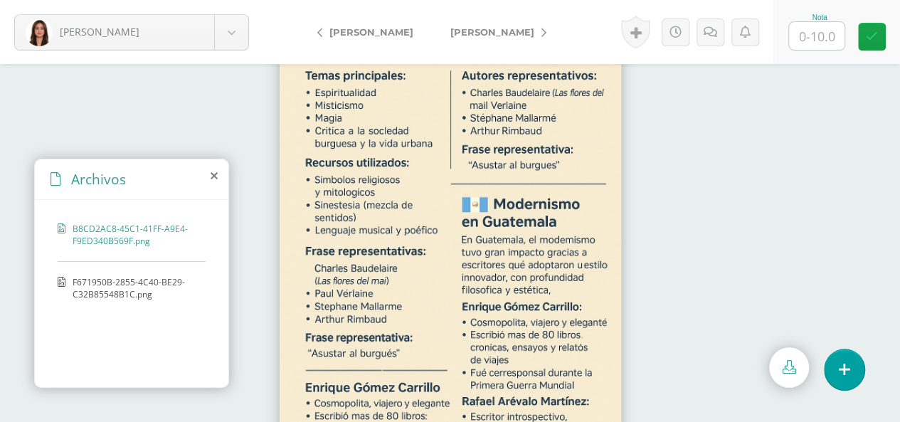
scroll to position [77, 0]
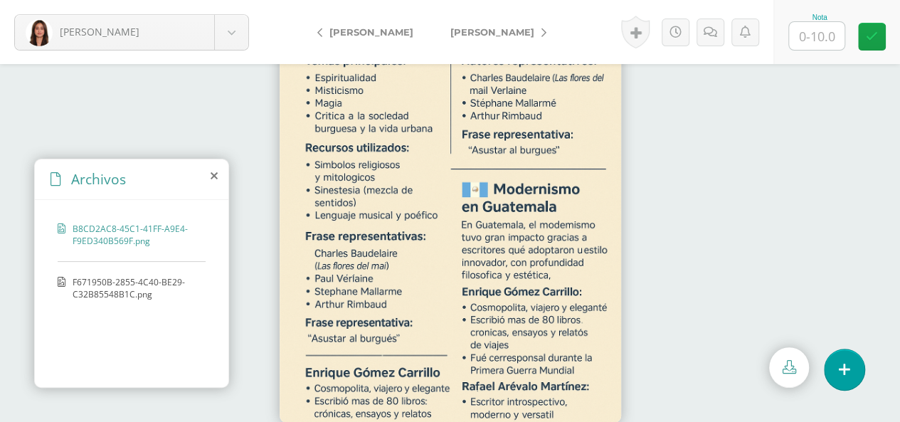
click at [120, 280] on span "F671950B-2855-4C40-BE29-C32B85548B1C.png" at bounding box center [136, 288] width 126 height 24
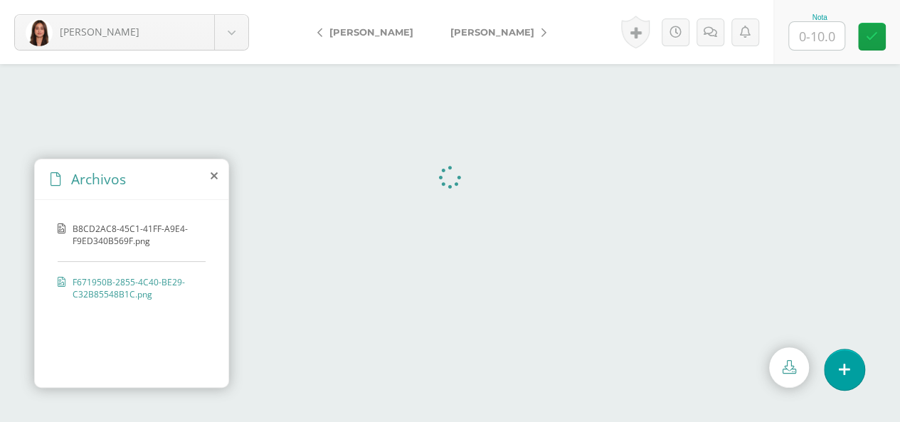
scroll to position [0, 0]
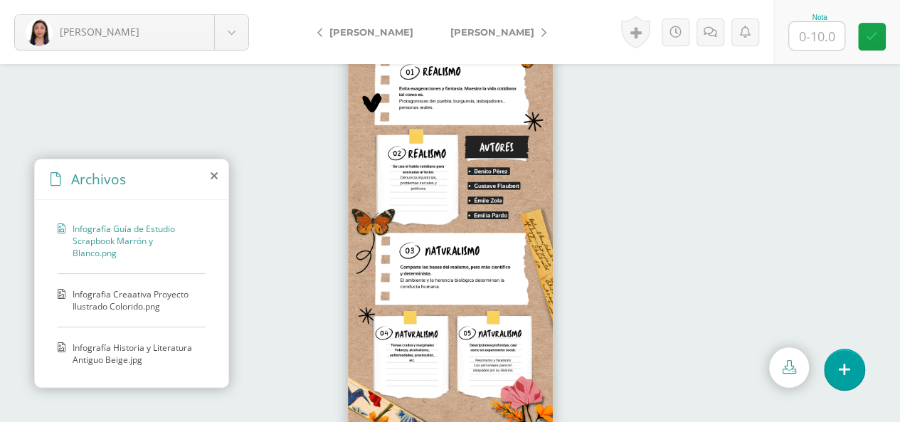
scroll to position [77, 0]
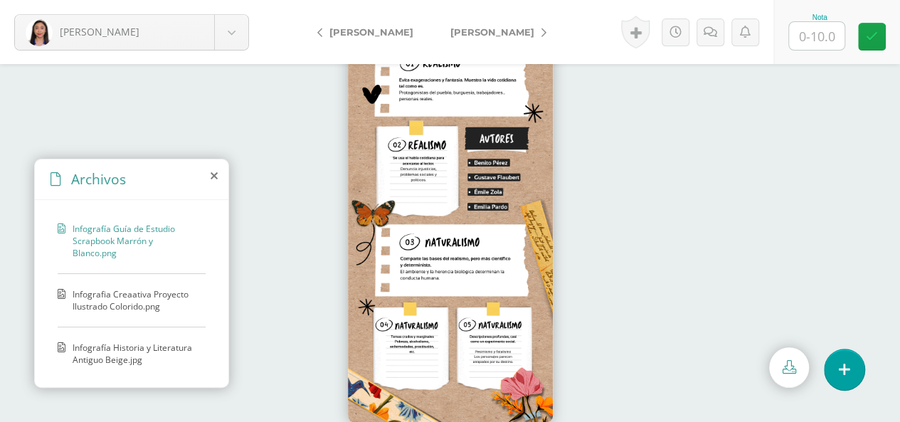
click at [120, 297] on span "Infografia Creaativa Proyecto Ilustrado Colorido.png" at bounding box center [136, 300] width 126 height 24
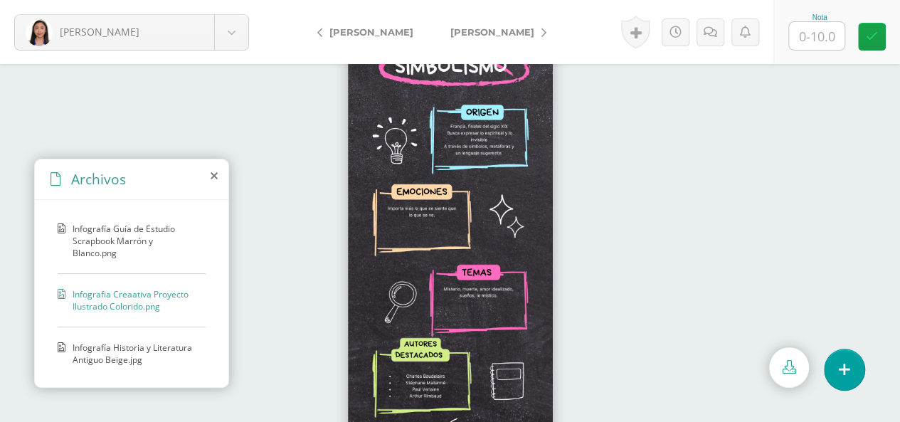
click at [110, 348] on span "Infografía Historia y Literatura Antiguo Beige.jpg" at bounding box center [136, 353] width 126 height 24
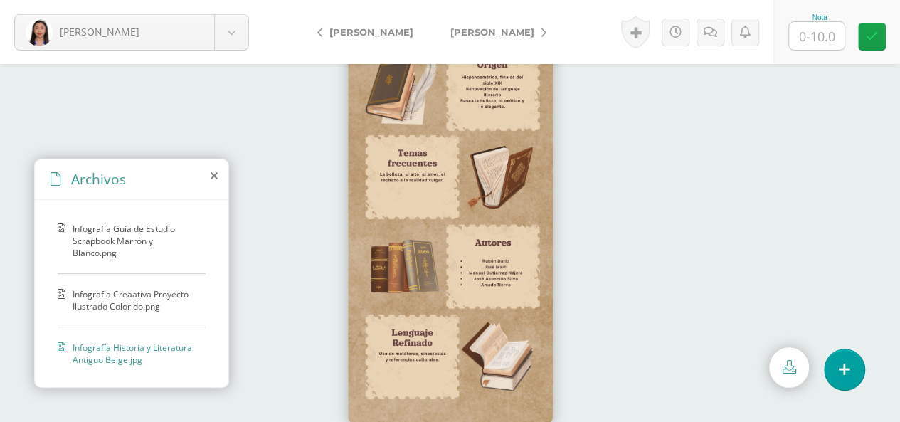
scroll to position [77, 0]
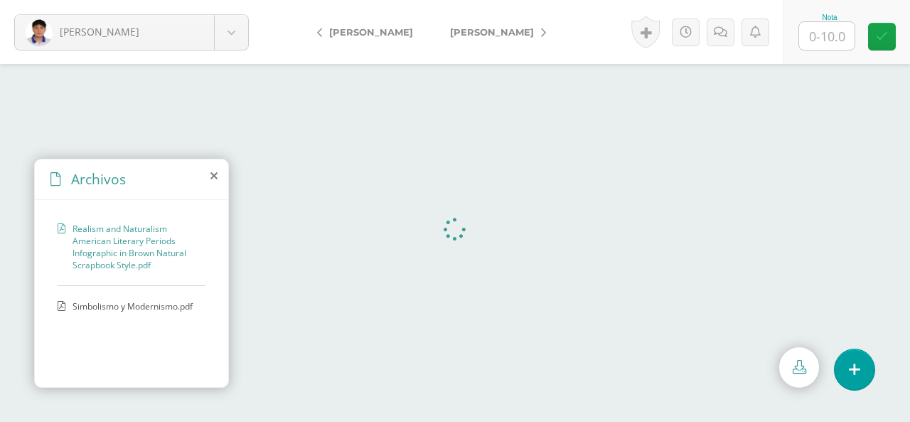
click at [142, 300] on span "Simbolismo y Modernismo.pdf" at bounding box center [133, 306] width 120 height 12
click at [214, 177] on icon at bounding box center [214, 175] width 7 height 11
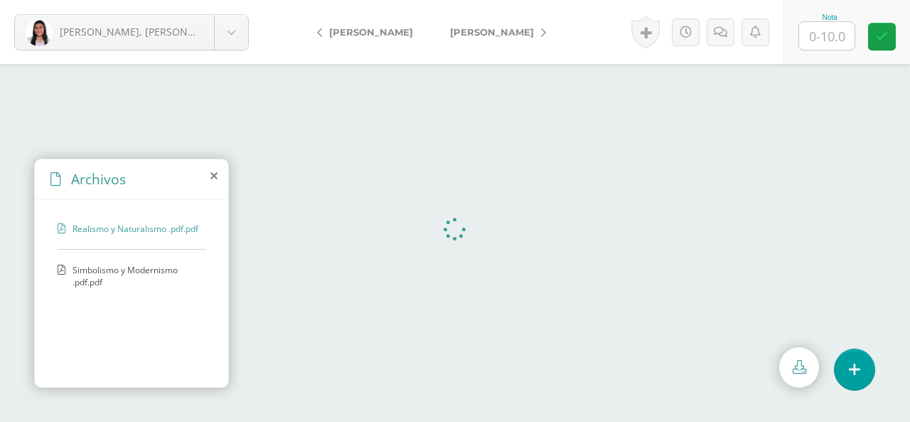
click at [88, 276] on span "Simbolismo y Modernismo .pdf.pdf" at bounding box center [136, 276] width 126 height 24
click at [217, 173] on icon at bounding box center [214, 175] width 7 height 11
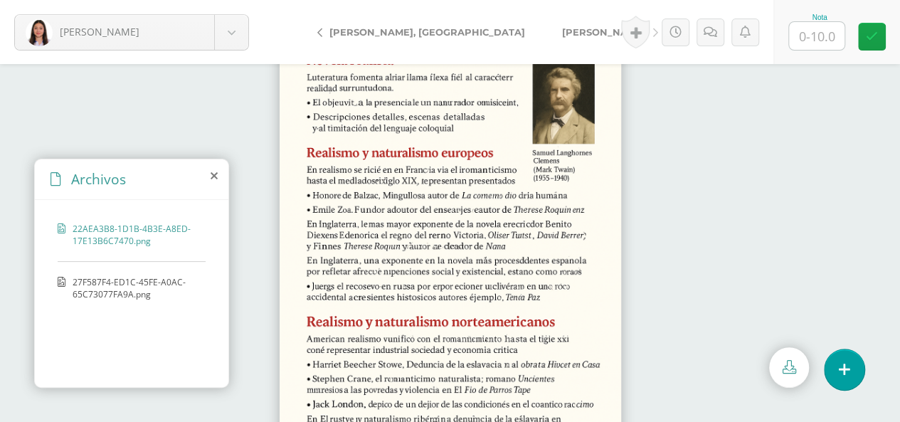
scroll to position [77, 0]
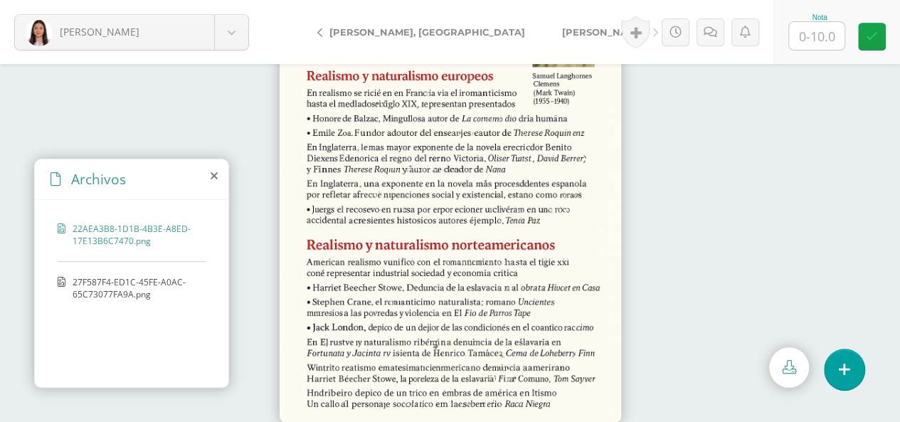
click at [127, 278] on span "27F587F4-ED1C-45FE-A0AC-65C73077FA9A.png" at bounding box center [136, 288] width 126 height 24
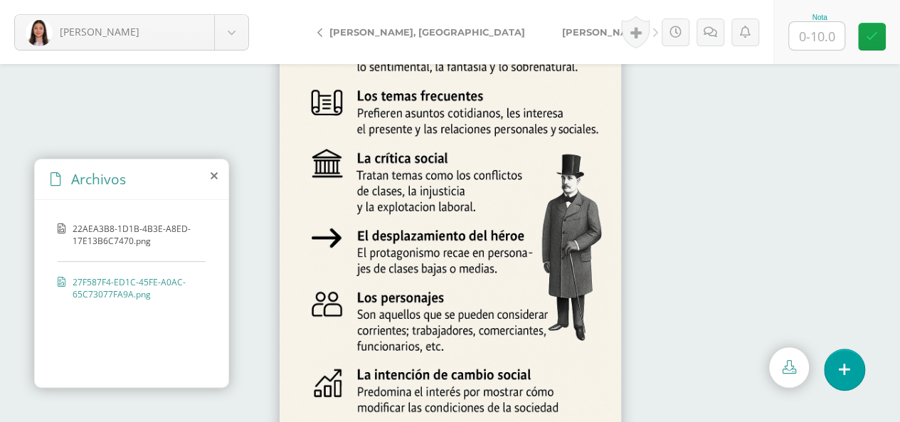
scroll to position [0, 0]
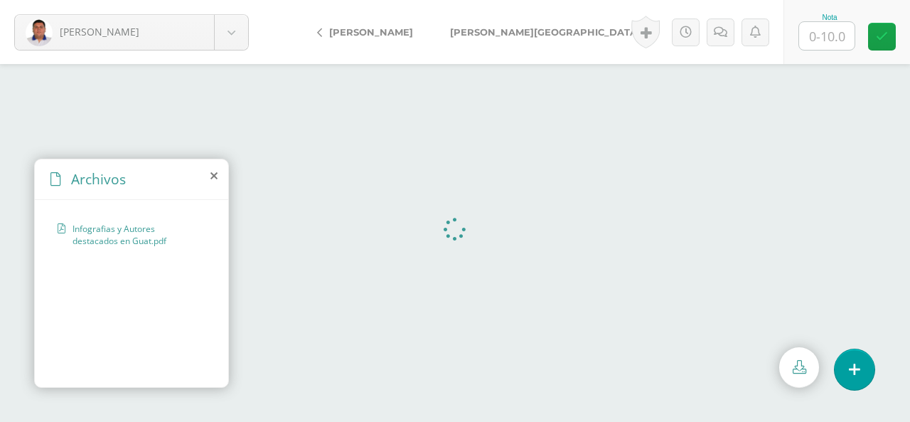
click at [213, 174] on icon at bounding box center [214, 175] width 7 height 11
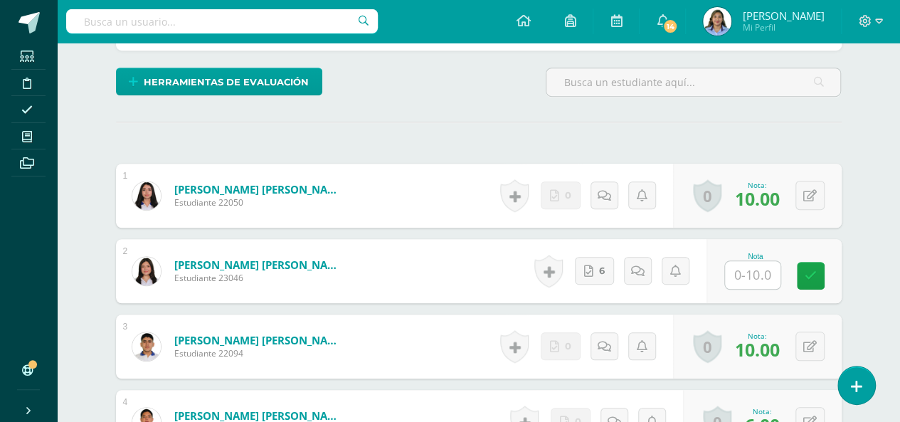
scroll to position [372, 0]
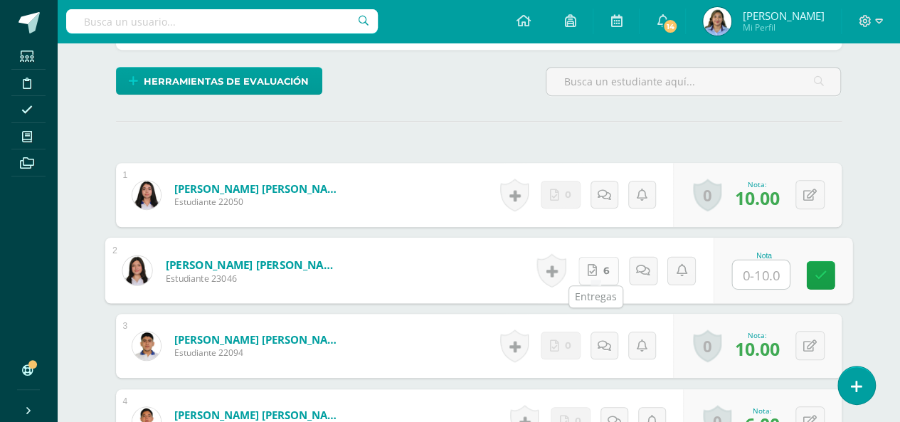
click at [598, 264] on link "6" at bounding box center [598, 270] width 41 height 28
click at [761, 270] on input "text" at bounding box center [760, 274] width 57 height 28
type input "10"
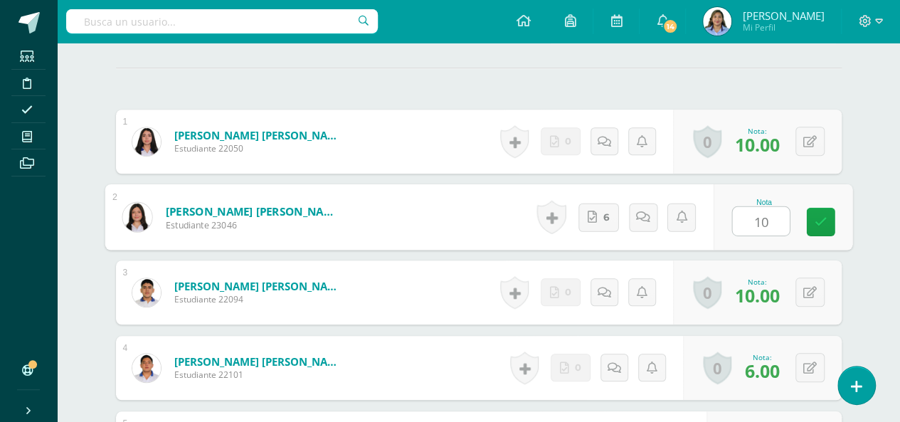
scroll to position [429, 0]
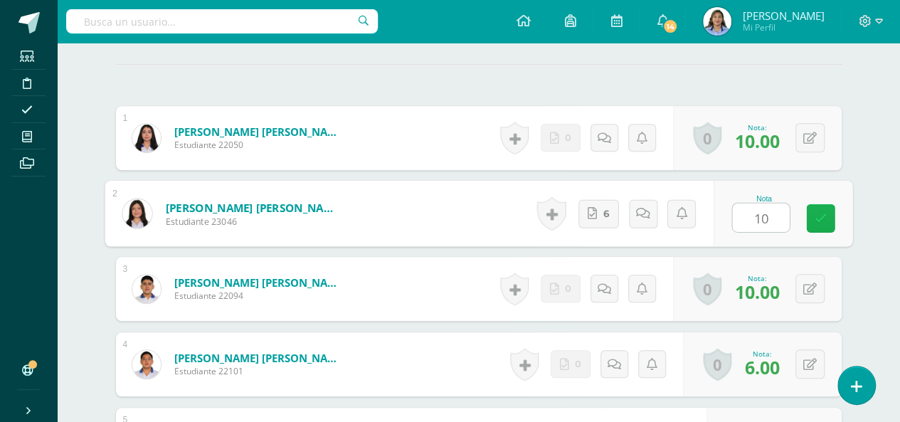
click at [826, 207] on link at bounding box center [820, 218] width 28 height 28
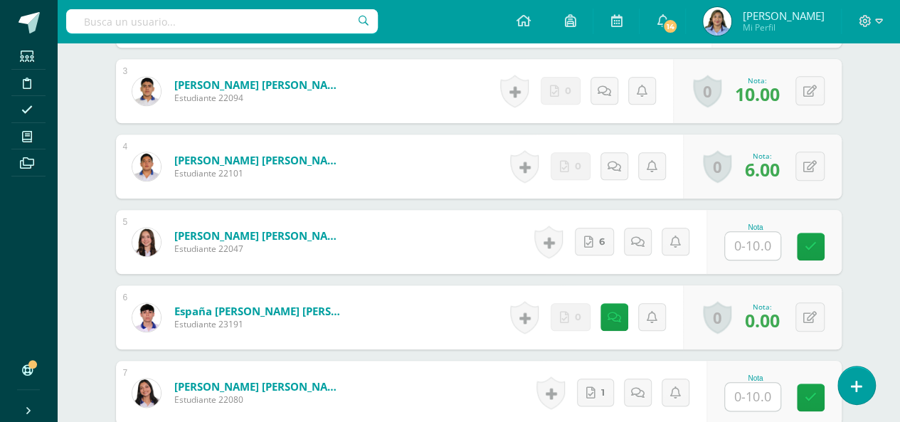
scroll to position [628, 0]
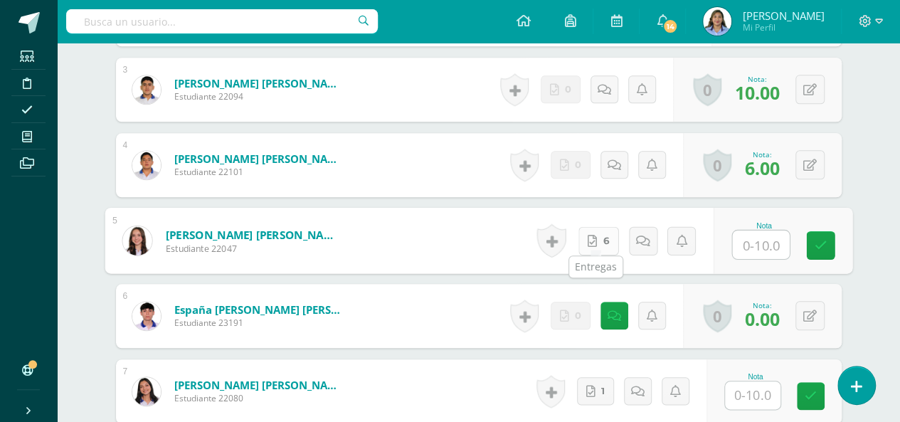
click at [598, 226] on link "6" at bounding box center [598, 240] width 41 height 28
click at [755, 237] on input "text" at bounding box center [760, 244] width 57 height 28
type input "10"
click at [819, 233] on link at bounding box center [820, 245] width 28 height 28
click at [819, 233] on form "Cervantes Oliva, Andrea Sofía Guadalupe Estudiante 22047 Nota 10.00 0 Logros N/A" at bounding box center [479, 241] width 748 height 66
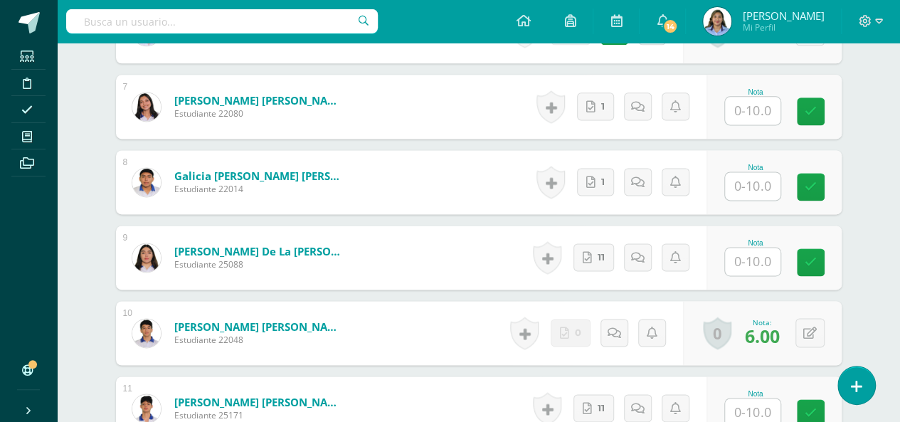
scroll to position [884, 0]
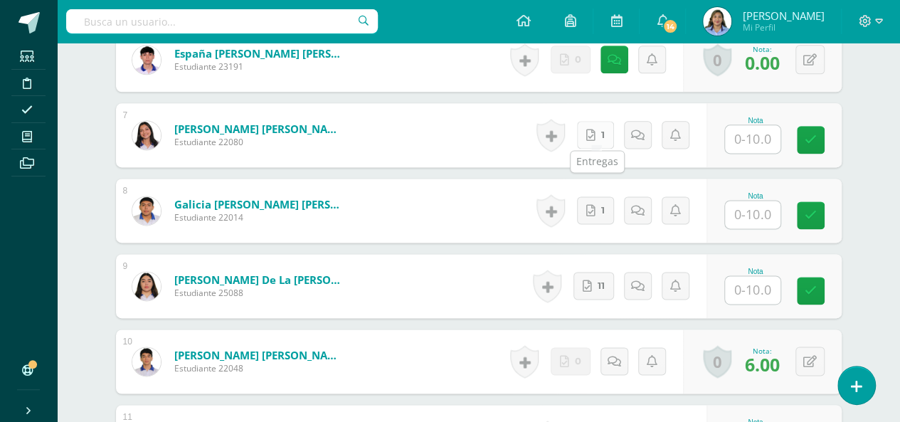
click at [597, 124] on link "1" at bounding box center [595, 135] width 37 height 28
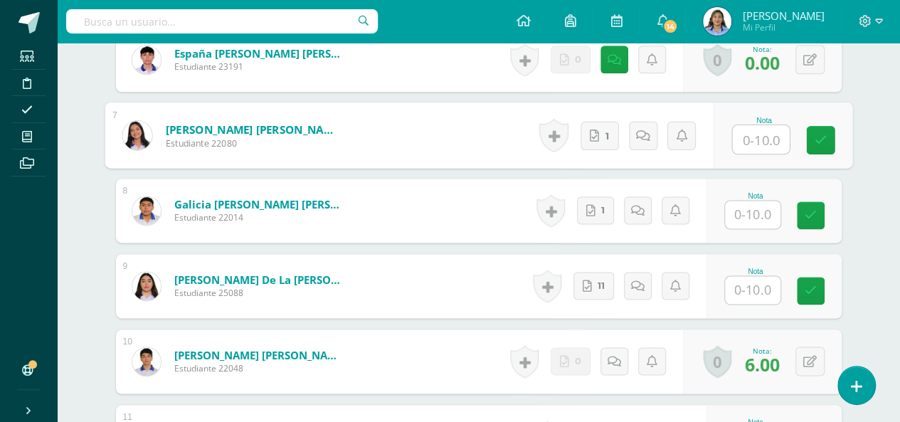
click at [762, 137] on input "text" at bounding box center [760, 139] width 57 height 28
type input "10"
click at [826, 134] on link at bounding box center [820, 140] width 28 height 28
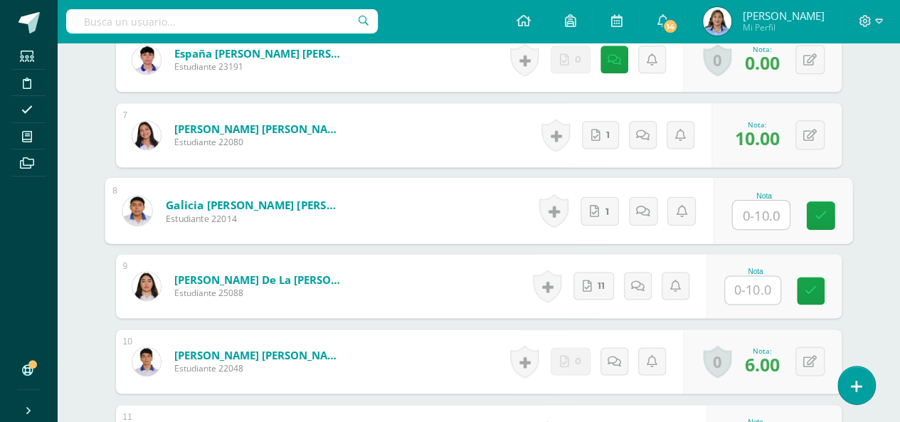
click at [757, 204] on input "text" at bounding box center [760, 215] width 57 height 28
click at [602, 210] on link "1" at bounding box center [599, 210] width 38 height 28
click at [762, 210] on input "text" at bounding box center [760, 215] width 57 height 28
type input "7"
click at [754, 289] on input "text" at bounding box center [752, 290] width 55 height 28
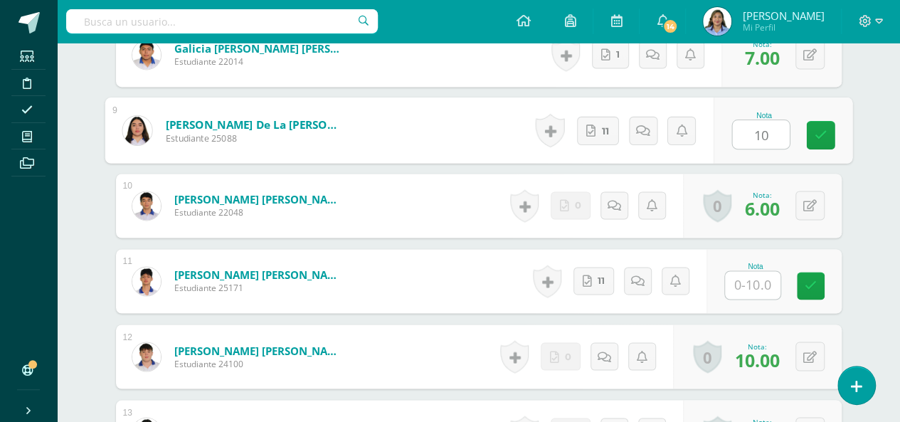
scroll to position [1055, 0]
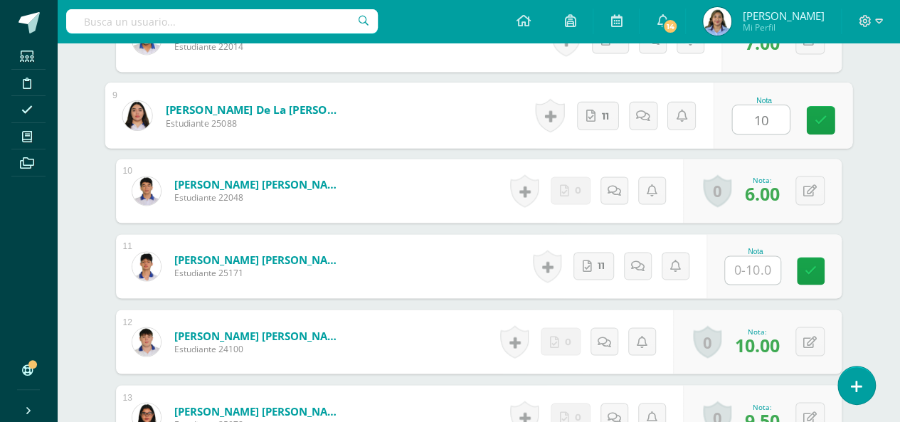
type input "10"
click at [755, 267] on input "text" at bounding box center [752, 270] width 55 height 28
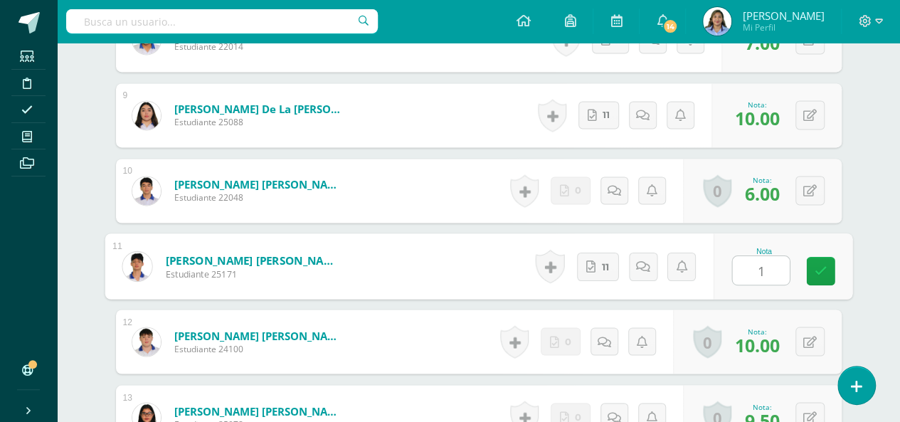
type input "10"
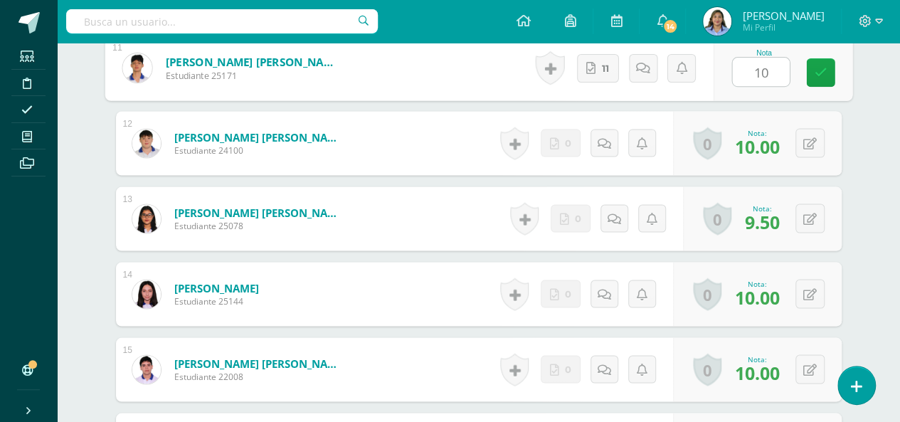
scroll to position [1254, 0]
click at [820, 65] on icon at bounding box center [820, 71] width 13 height 12
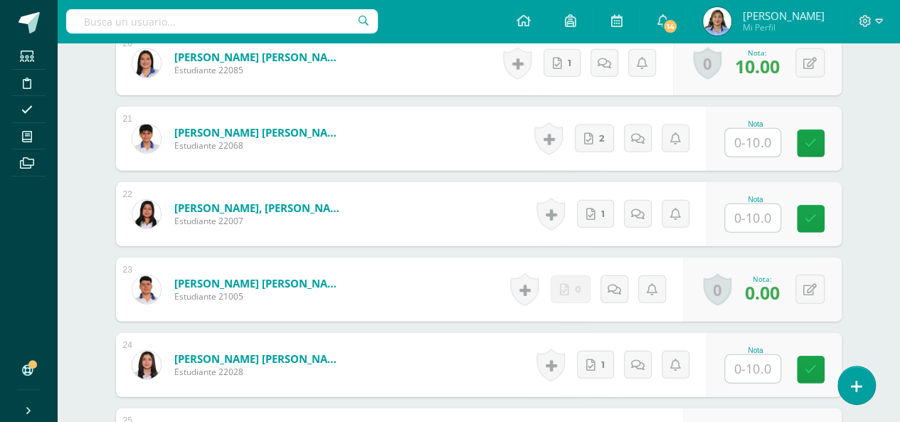
scroll to position [1937, 0]
click at [597, 128] on link "2" at bounding box center [594, 138] width 39 height 28
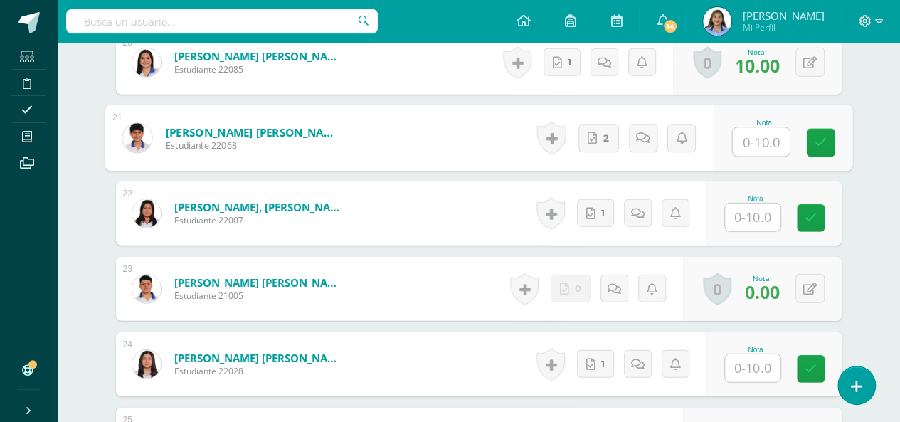
click at [759, 133] on input "text" at bounding box center [760, 142] width 57 height 28
type input "10"
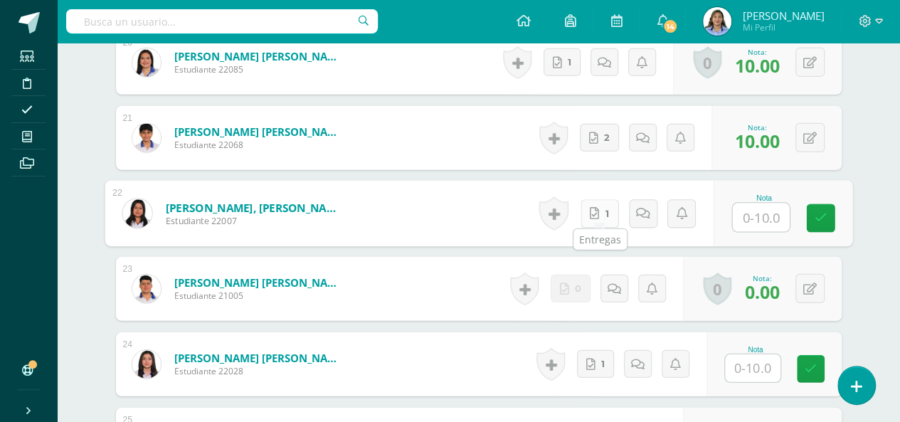
click at [604, 204] on link "1" at bounding box center [599, 213] width 38 height 28
click at [752, 210] on input "text" at bounding box center [760, 217] width 57 height 28
type input "10"
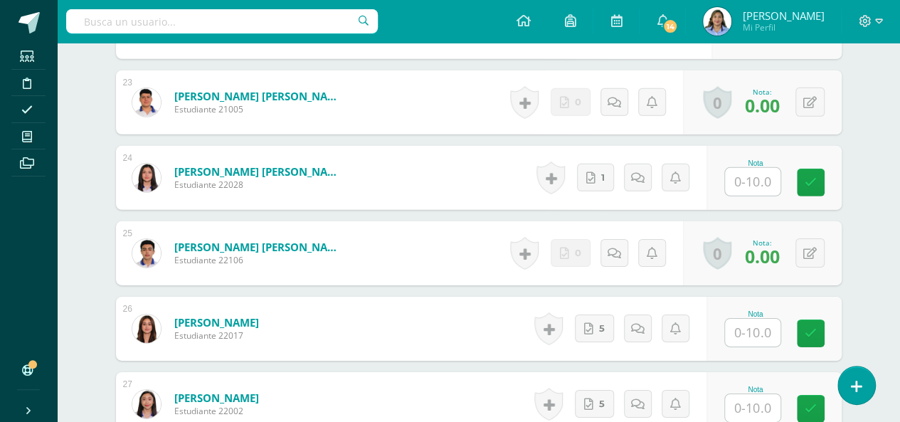
scroll to position [2136, 0]
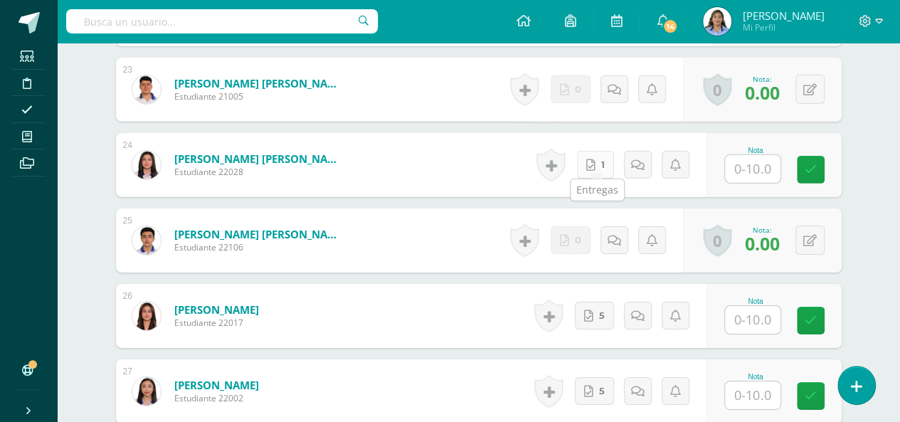
click at [604, 157] on link "1" at bounding box center [595, 165] width 37 height 28
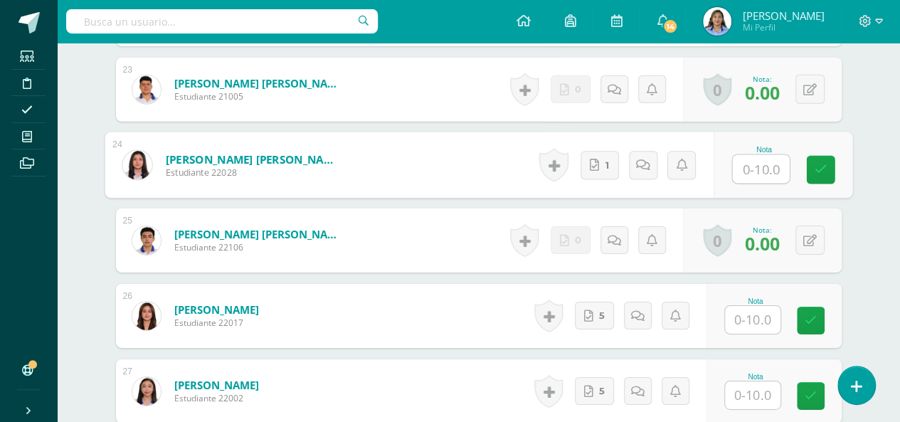
click at [767, 171] on input "text" at bounding box center [760, 169] width 57 height 28
click at [812, 160] on link at bounding box center [820, 170] width 28 height 28
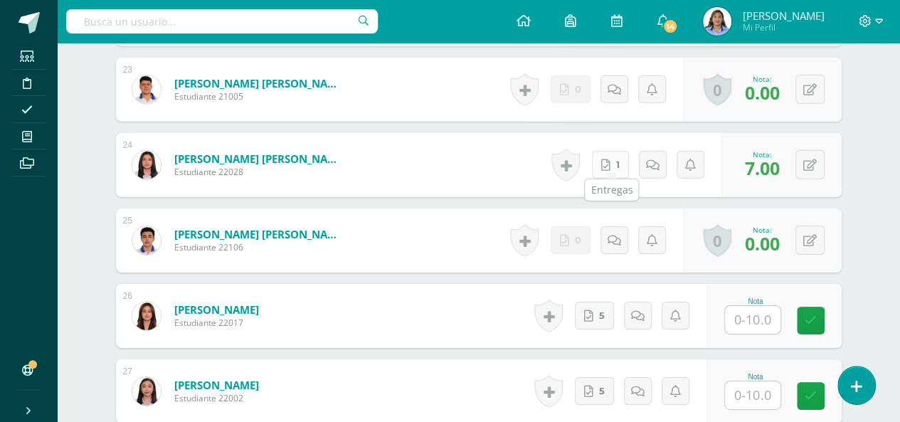
click at [617, 166] on link "1" at bounding box center [610, 165] width 37 height 28
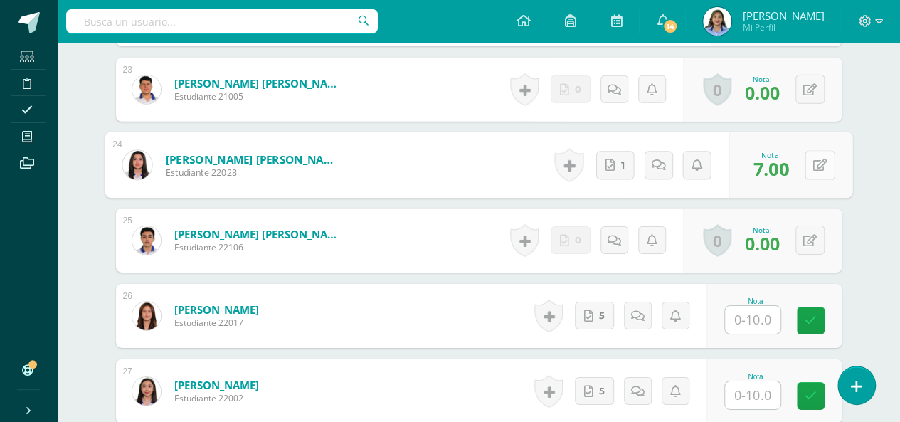
click at [822, 159] on icon at bounding box center [819, 165] width 14 height 12
type input "8"
click at [782, 164] on icon at bounding box center [781, 170] width 13 height 12
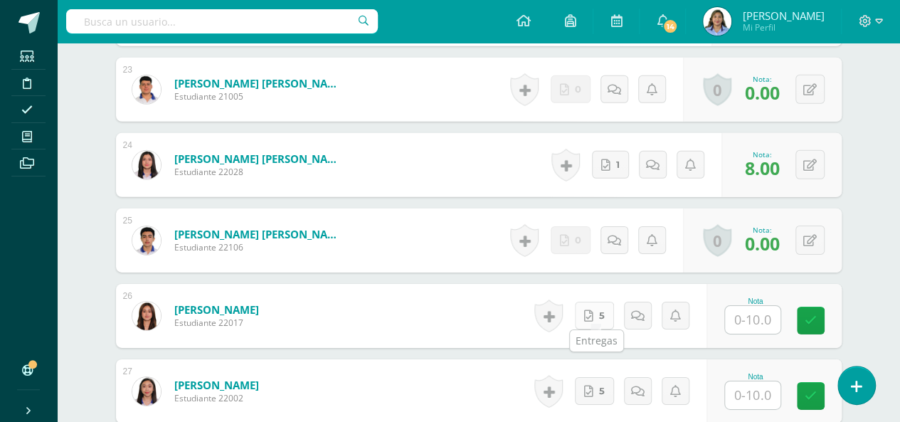
click at [596, 307] on link "5" at bounding box center [594, 316] width 39 height 28
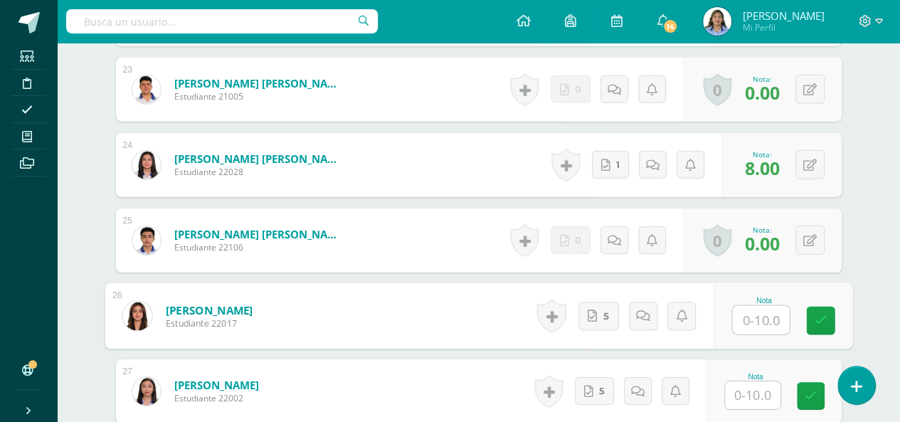
click at [776, 319] on input "text" at bounding box center [760, 320] width 57 height 28
type input "6"
click at [819, 314] on icon at bounding box center [820, 320] width 13 height 12
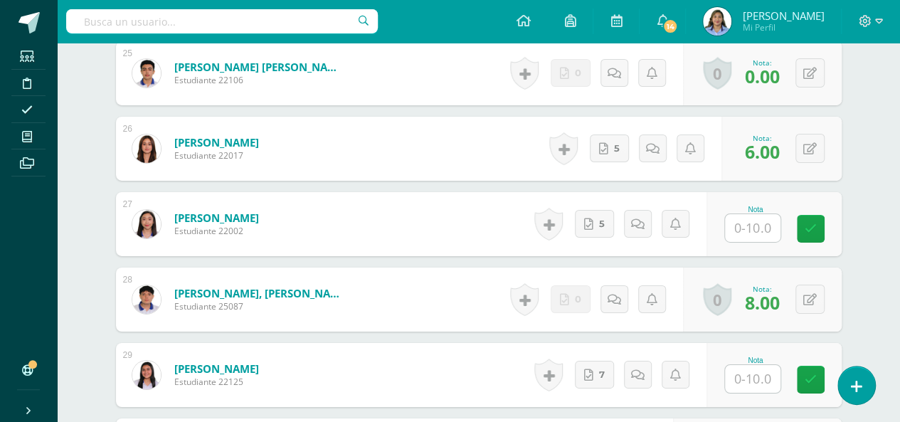
scroll to position [2307, 0]
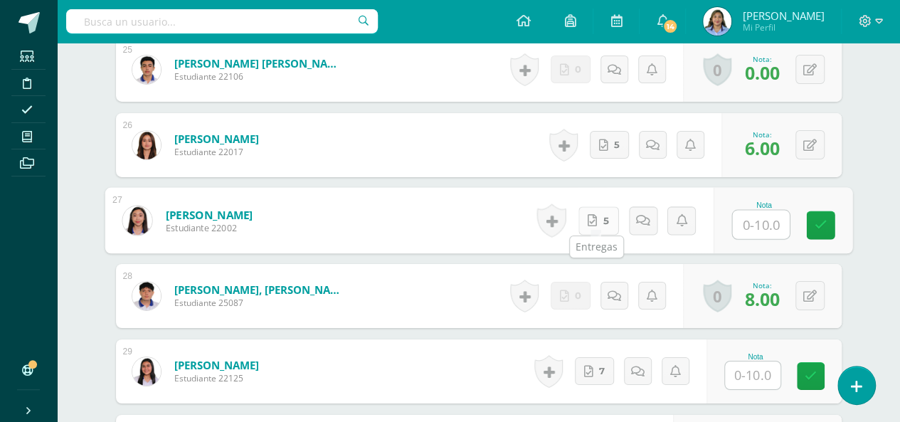
click at [602, 211] on link "5" at bounding box center [598, 220] width 41 height 28
click at [766, 223] on input "text" at bounding box center [760, 225] width 57 height 28
type input "7"
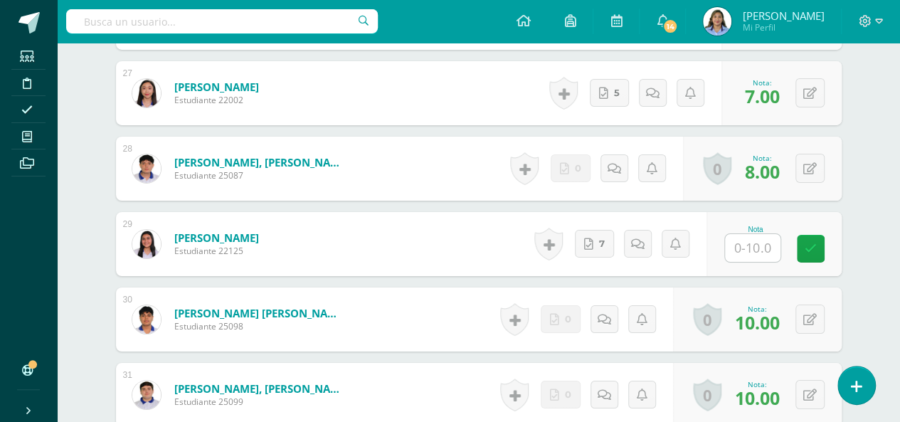
scroll to position [2449, 0]
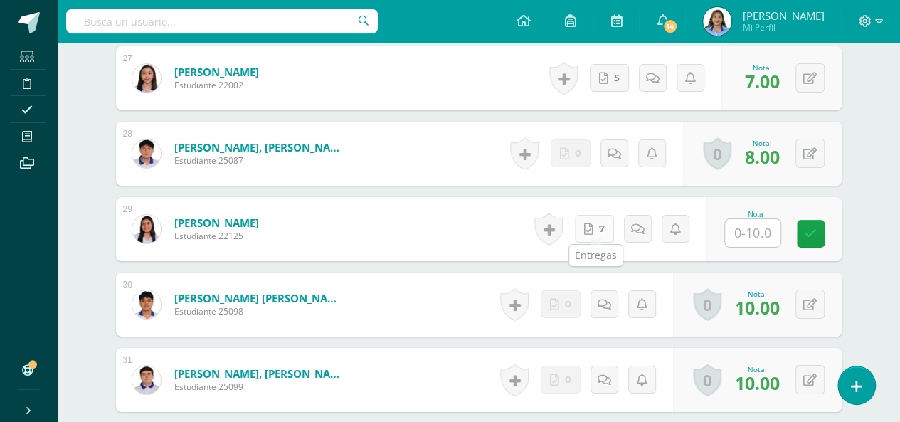
click at [600, 218] on link "7" at bounding box center [594, 229] width 39 height 28
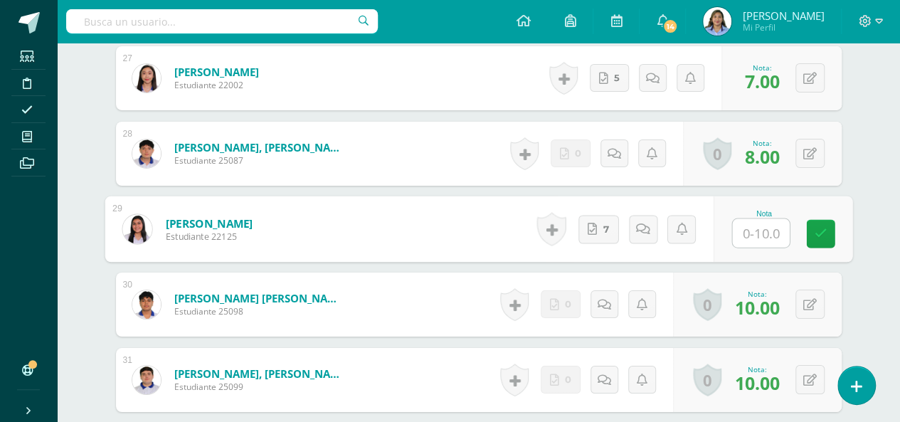
click at [762, 225] on input "text" at bounding box center [760, 233] width 57 height 28
type input "6"
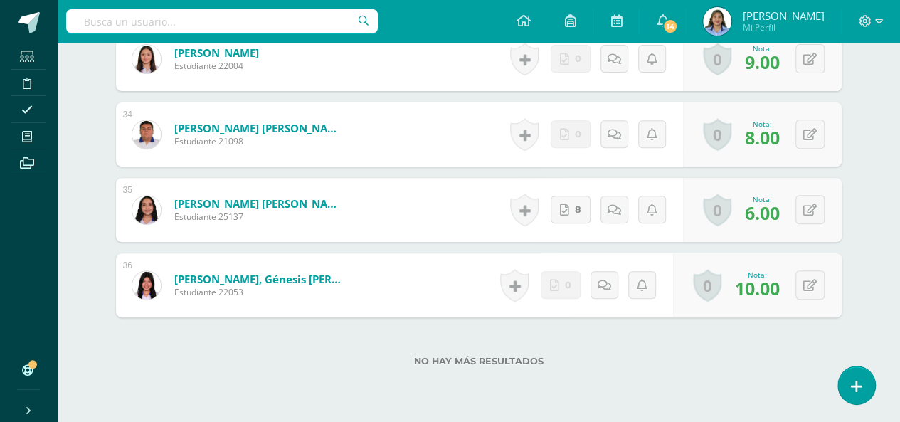
scroll to position [2932, 0]
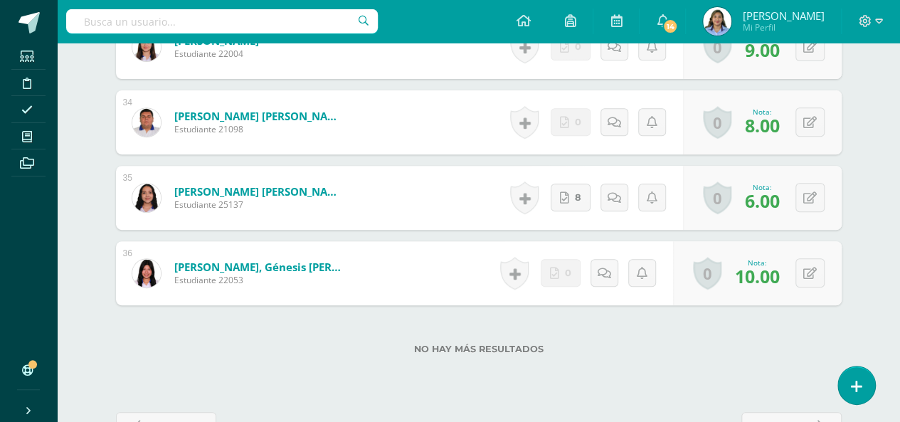
click at [778, 347] on label "No hay más resultados" at bounding box center [478, 349] width 725 height 11
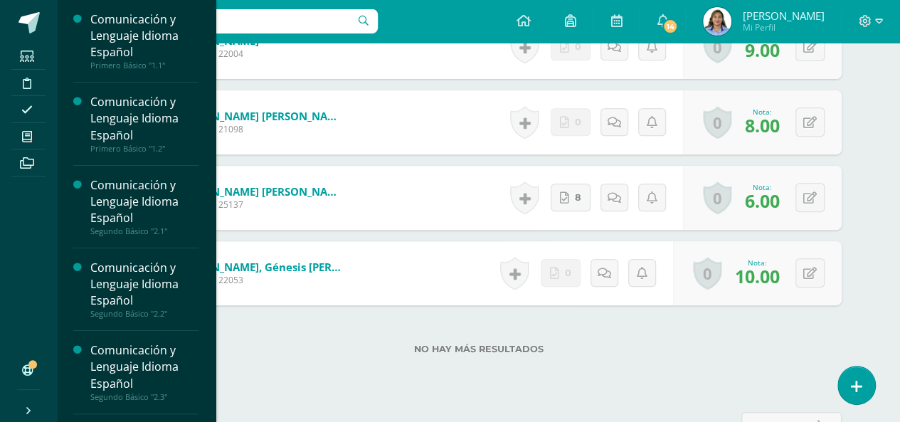
scroll to position [218, 0]
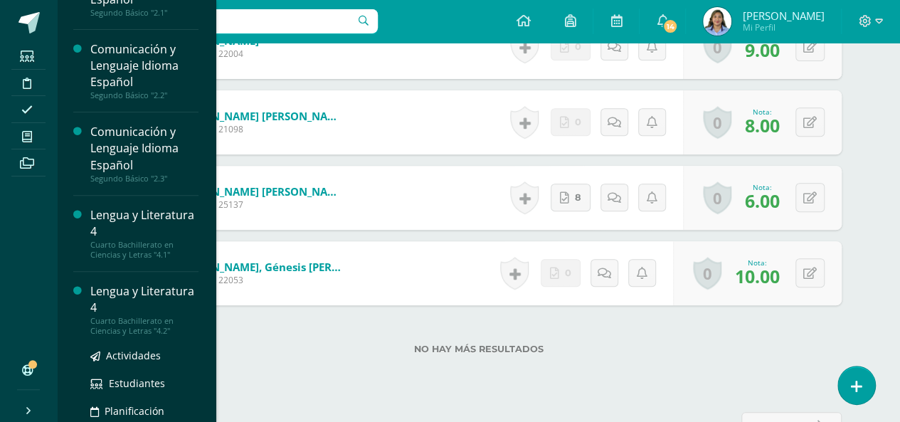
click at [115, 295] on div "Lengua y Literatura 4" at bounding box center [144, 299] width 108 height 33
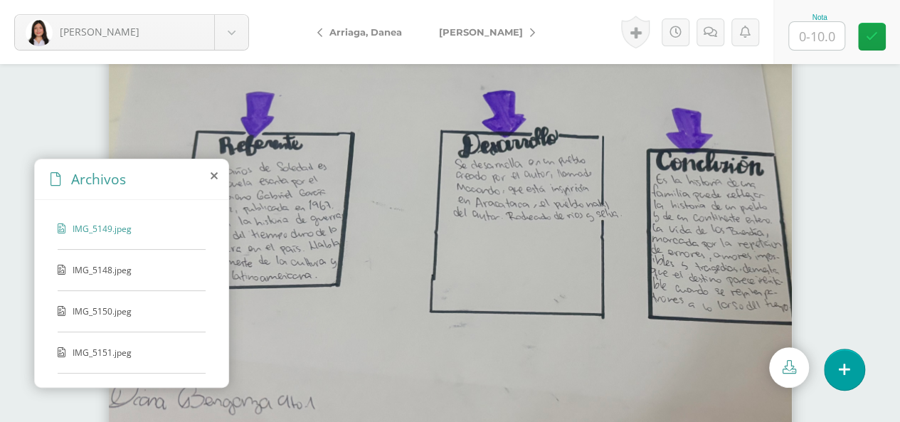
click at [110, 265] on span "IMG_5148.jpeg" at bounding box center [131, 270] width 117 height 12
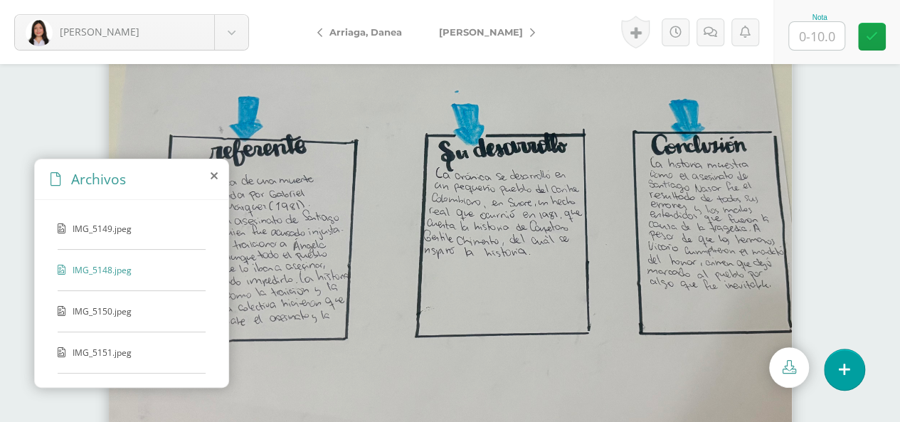
click at [569, 250] on img at bounding box center [450, 243] width 683 height 478
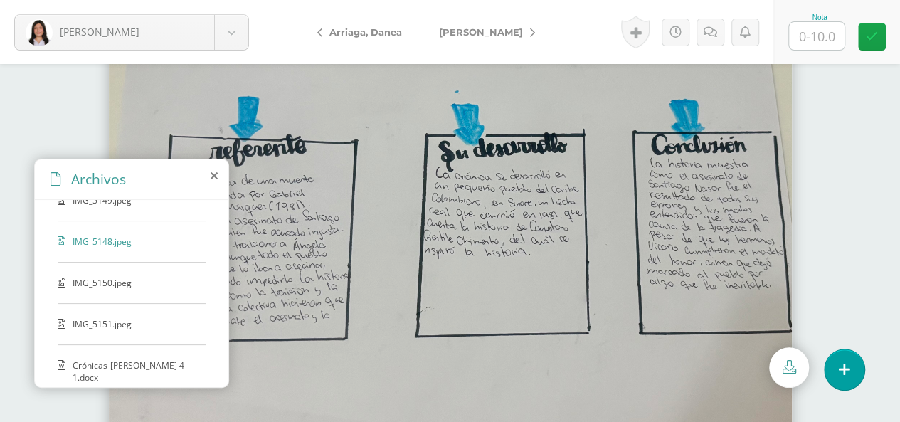
click at [97, 277] on span "IMG_5150.jpeg" at bounding box center [131, 283] width 117 height 12
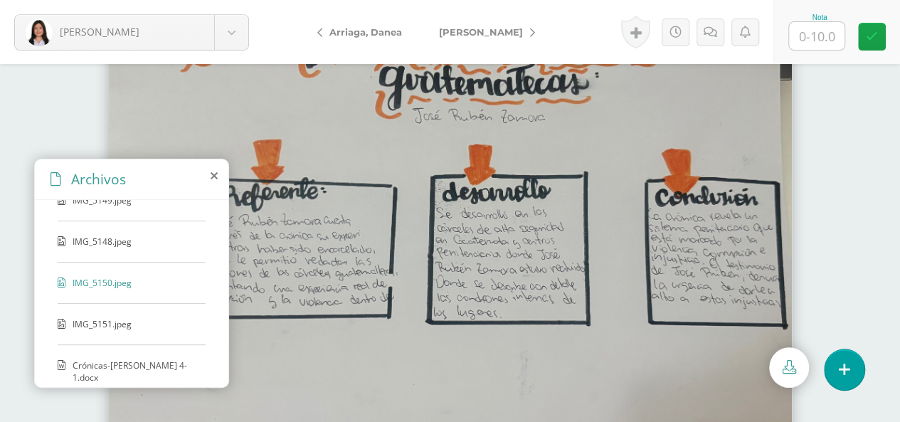
click at [121, 319] on span "IMG_5151.jpeg" at bounding box center [131, 324] width 117 height 12
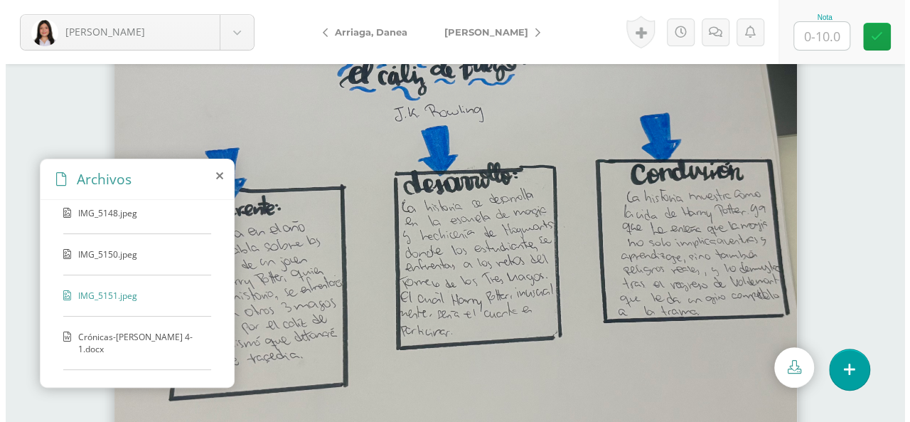
scroll to position [79, 0]
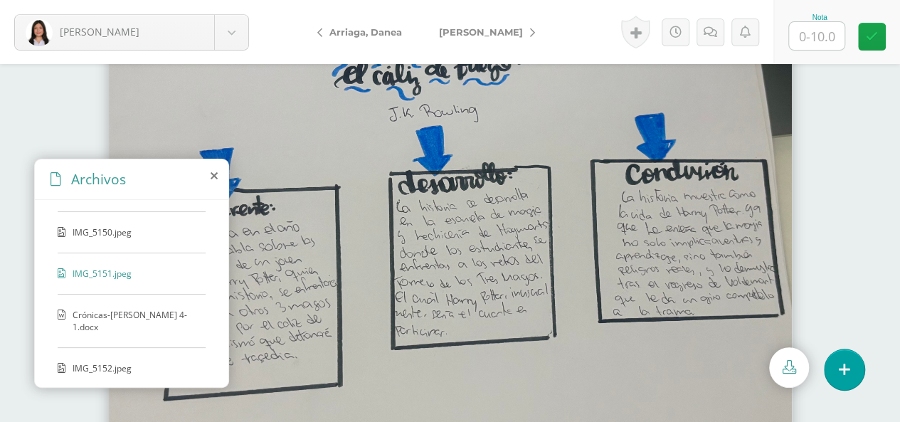
click at [73, 362] on span "IMG_5152.jpeg" at bounding box center [131, 368] width 117 height 12
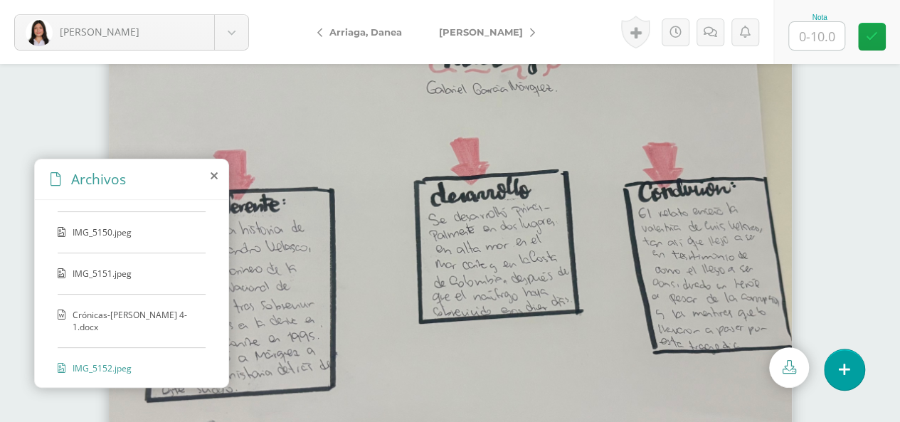
click at [102, 314] on span "Crónicas-Diana Berganza 4-1.docx" at bounding box center [136, 321] width 126 height 24
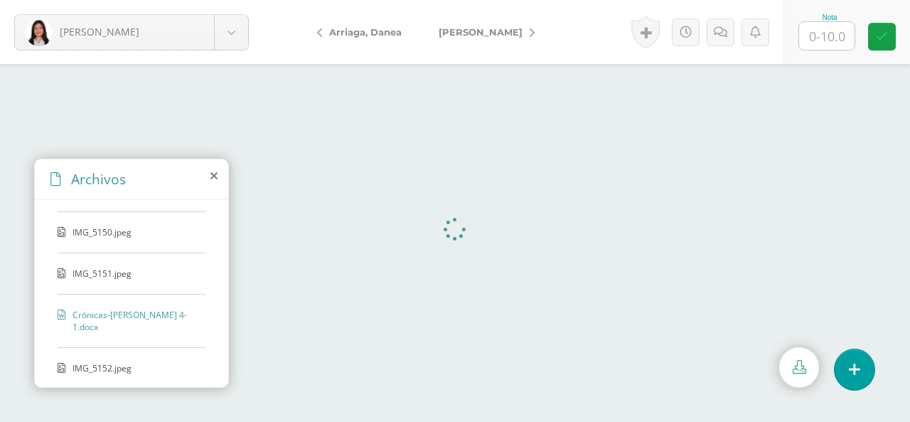
click at [216, 175] on icon at bounding box center [214, 175] width 7 height 11
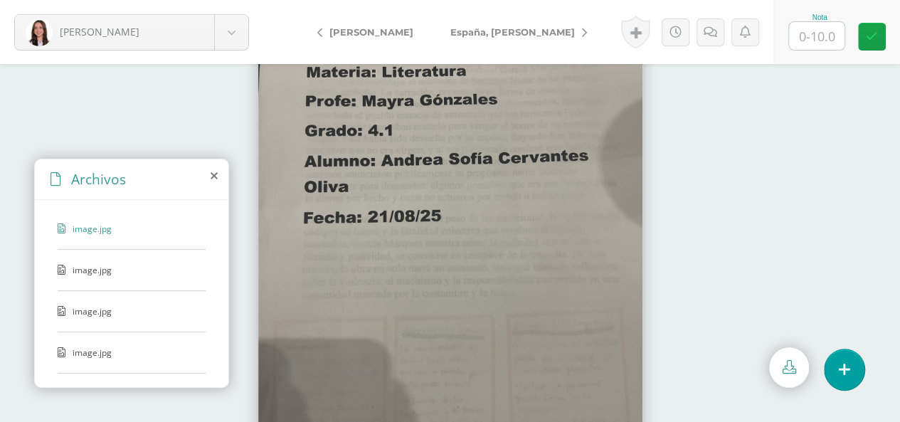
click at [100, 270] on span "image.jpg" at bounding box center [131, 270] width 117 height 12
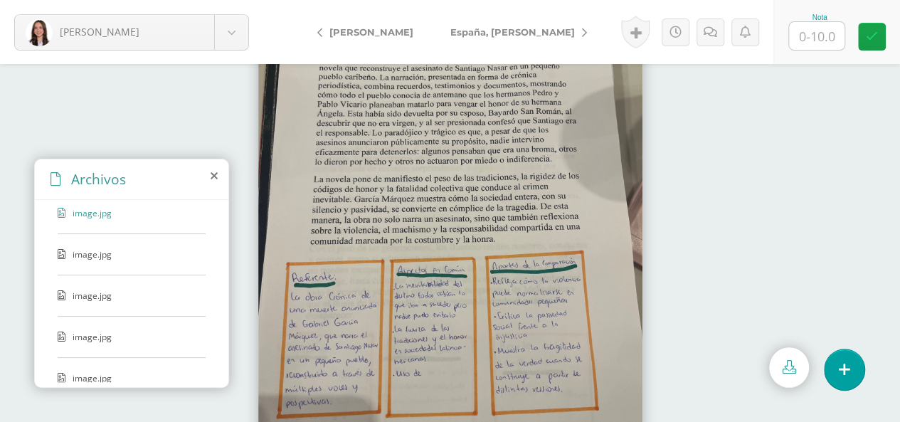
scroll to position [68, 0]
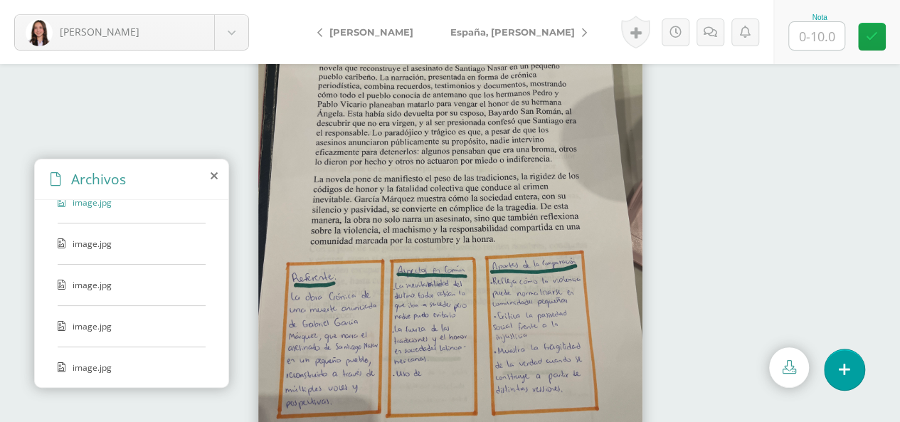
click at [84, 238] on span "image.jpg" at bounding box center [131, 244] width 117 height 12
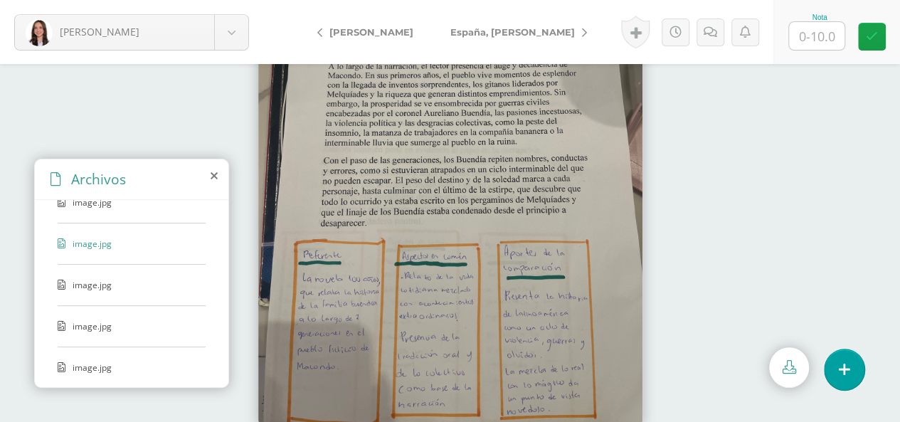
scroll to position [77, 0]
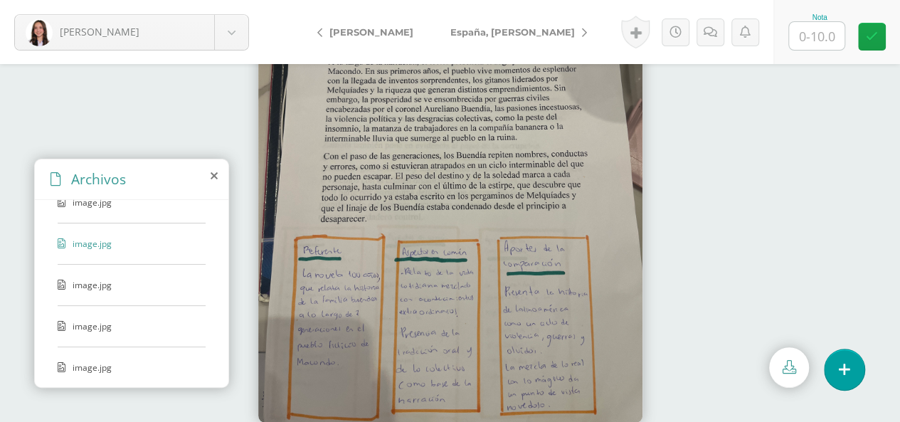
click at [90, 279] on span "image.jpg" at bounding box center [131, 285] width 117 height 12
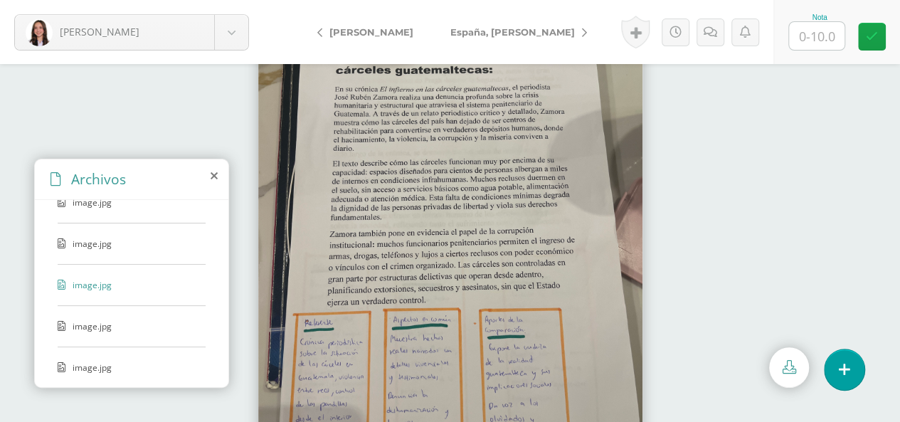
click at [102, 322] on span "image.jpg" at bounding box center [131, 326] width 117 height 12
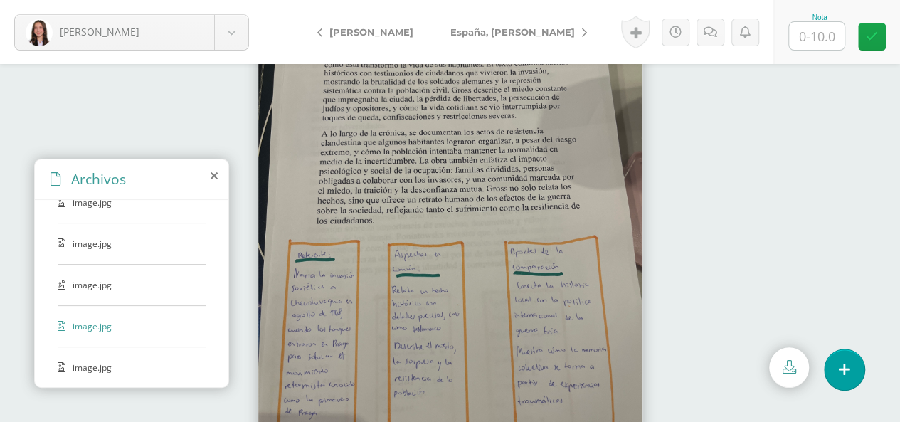
click at [97, 363] on span "image.jpg" at bounding box center [131, 367] width 117 height 12
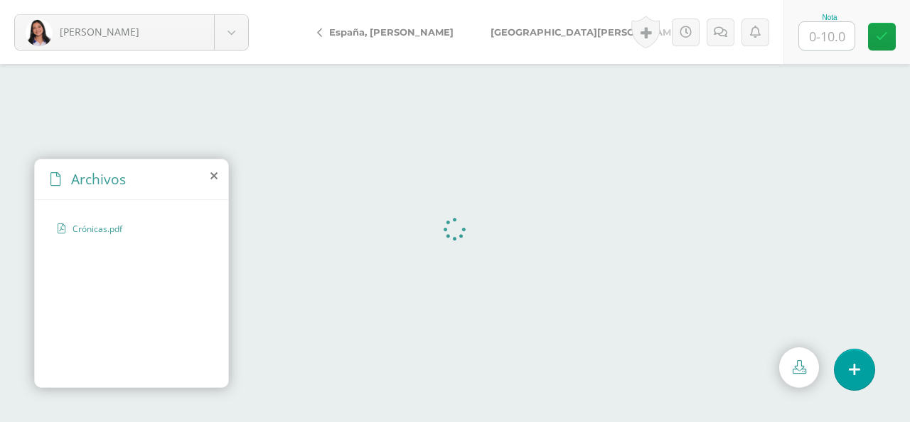
click at [215, 173] on icon at bounding box center [214, 175] width 7 height 11
click at [101, 270] on span "Pág 155.pdf" at bounding box center [131, 270] width 117 height 12
click at [211, 179] on icon at bounding box center [214, 175] width 7 height 11
click at [216, 177] on icon at bounding box center [214, 175] width 7 height 11
click at [213, 178] on icon at bounding box center [214, 175] width 7 height 11
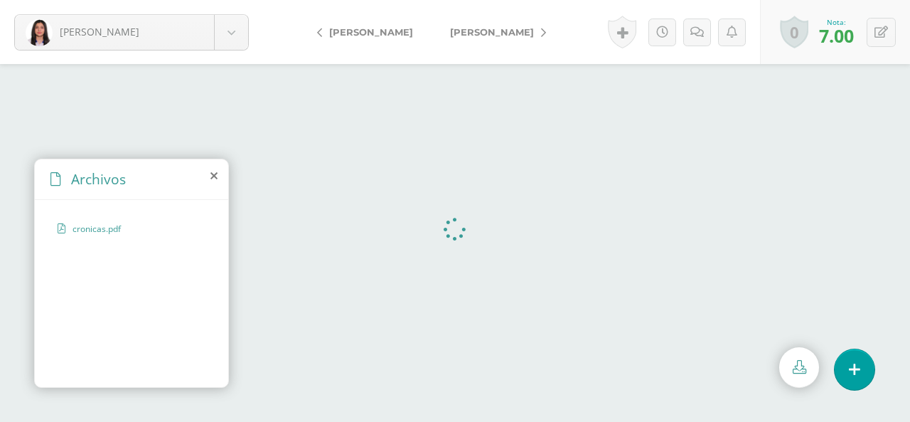
click at [213, 178] on icon at bounding box center [214, 175] width 7 height 11
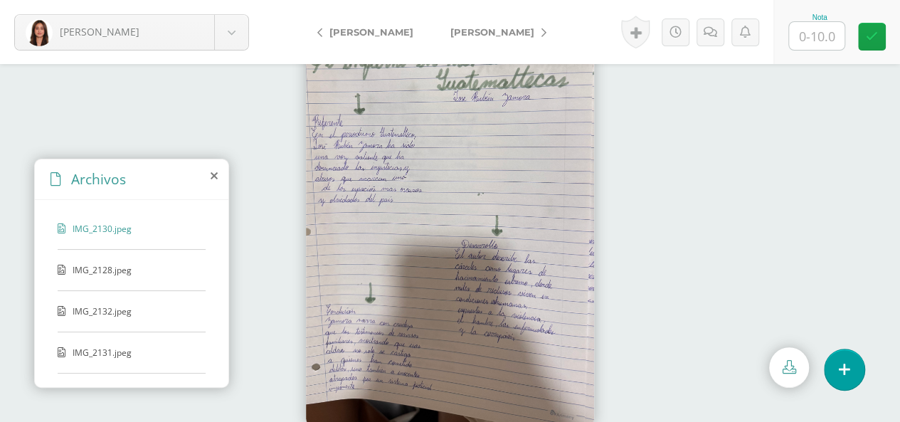
scroll to position [77, 0]
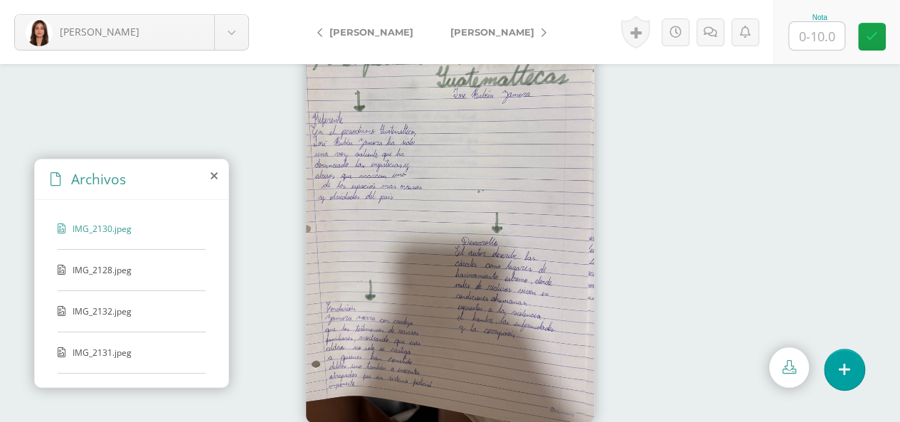
click at [112, 268] on span "IMG_2128.jpeg" at bounding box center [131, 270] width 117 height 12
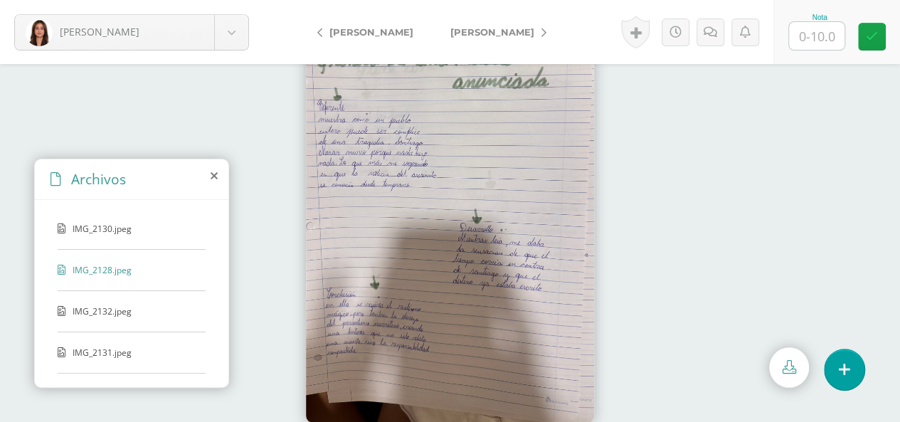
click at [105, 306] on span "IMG_2132.jpeg" at bounding box center [131, 311] width 117 height 12
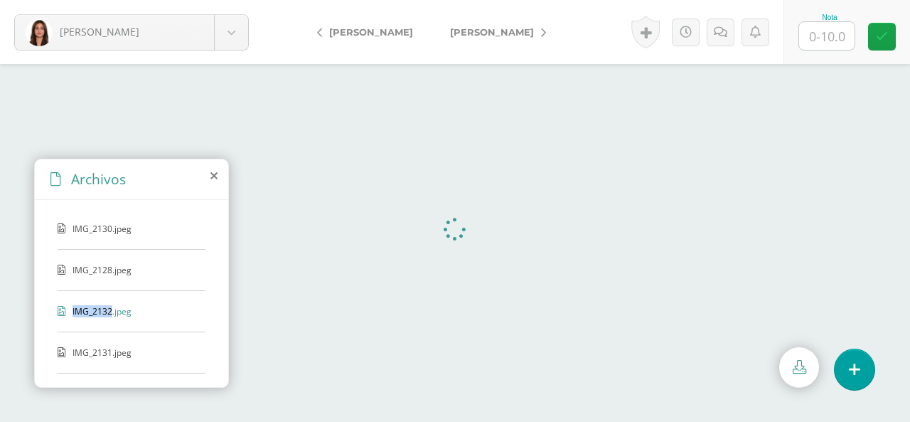
click at [105, 306] on span "IMG_2132.jpeg" at bounding box center [131, 311] width 117 height 12
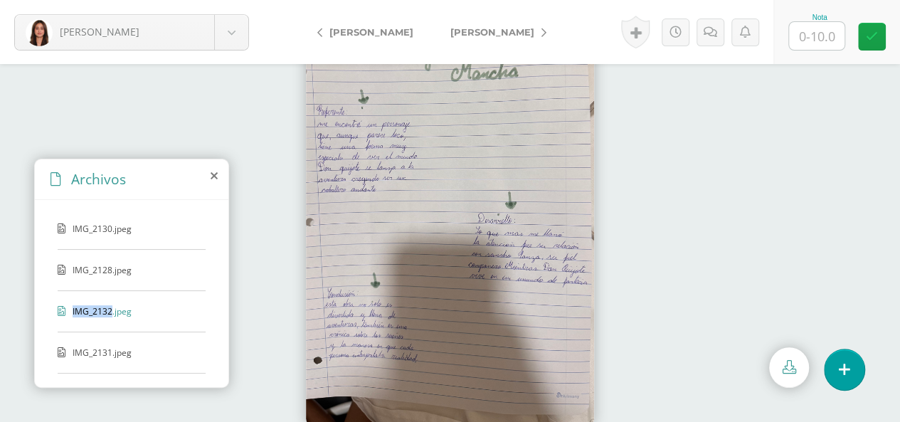
scroll to position [77, 0]
click at [110, 349] on span "IMG_2131.jpeg" at bounding box center [131, 352] width 117 height 12
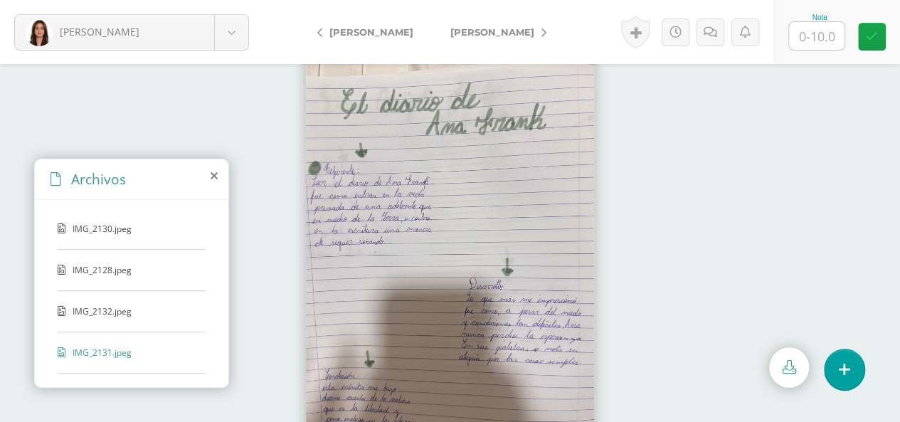
scroll to position [27, 0]
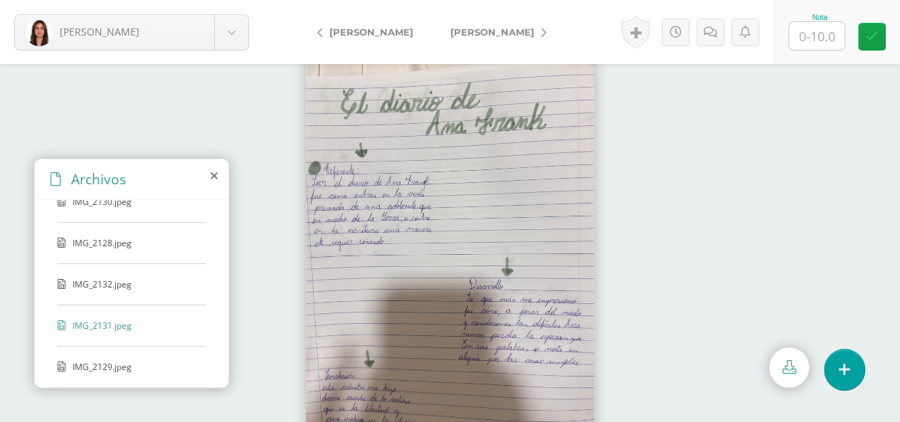
click at [104, 361] on span "IMG_2129.jpeg" at bounding box center [131, 367] width 117 height 12
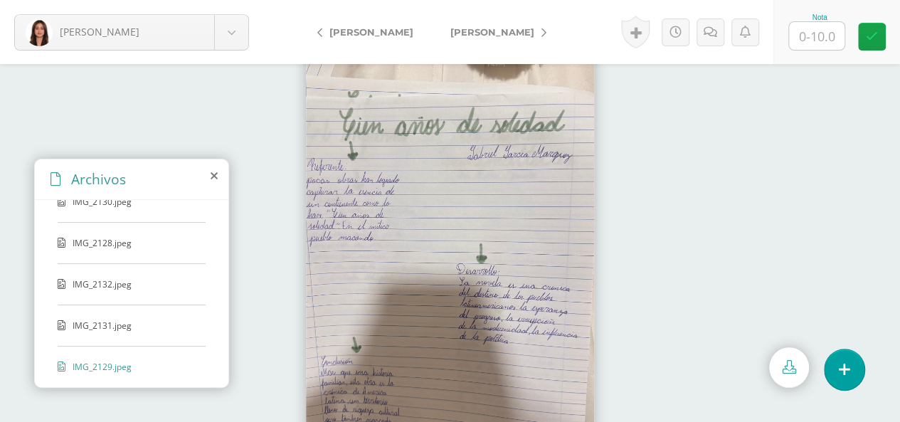
scroll to position [0, 0]
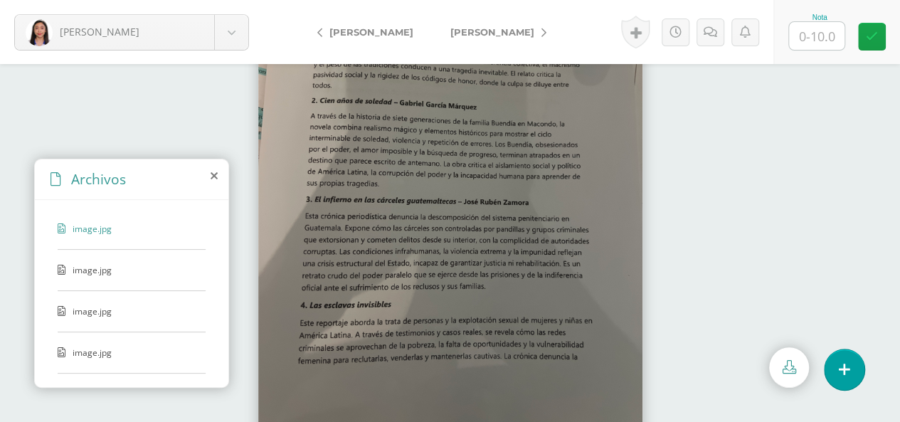
scroll to position [77, 0]
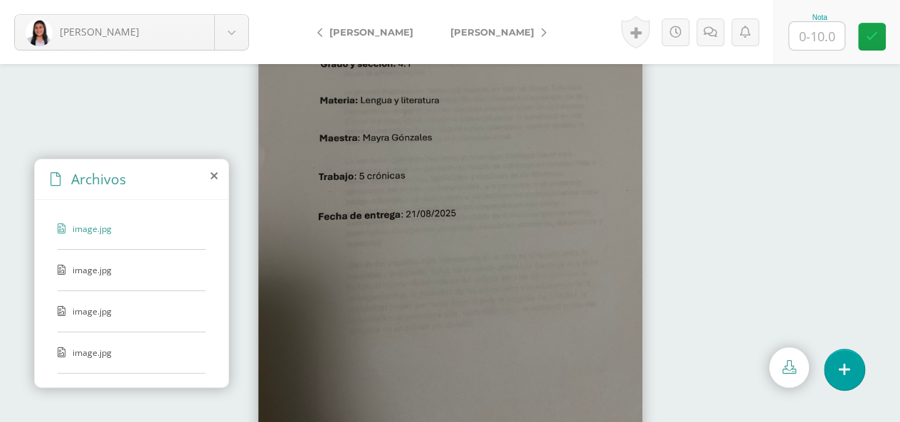
scroll to position [77, 0]
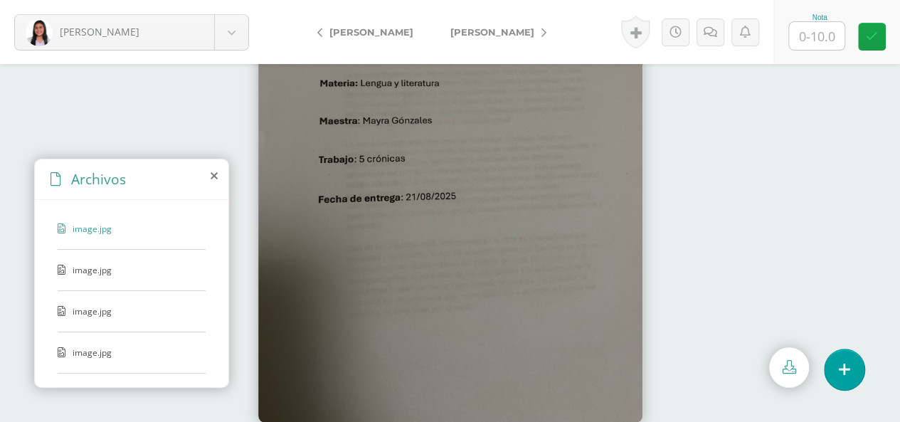
click at [90, 265] on span "image.jpg" at bounding box center [131, 270] width 117 height 12
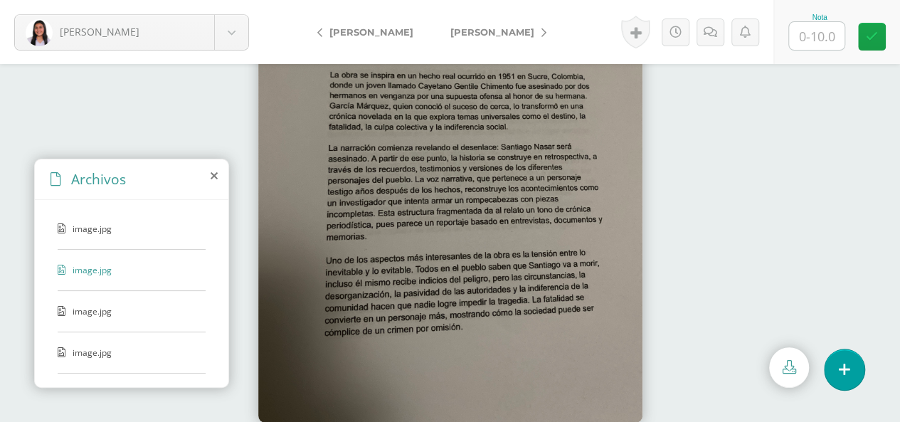
click at [97, 305] on span "image.jpg" at bounding box center [131, 311] width 117 height 12
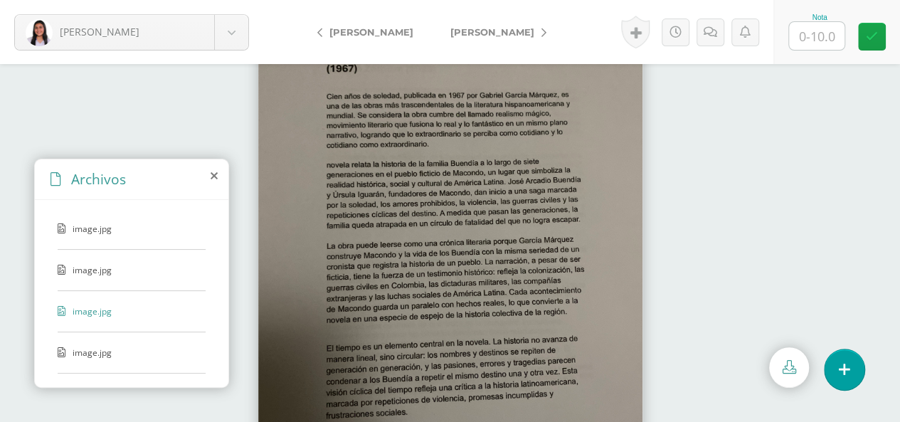
click at [90, 347] on span "image.jpg" at bounding box center [131, 352] width 117 height 12
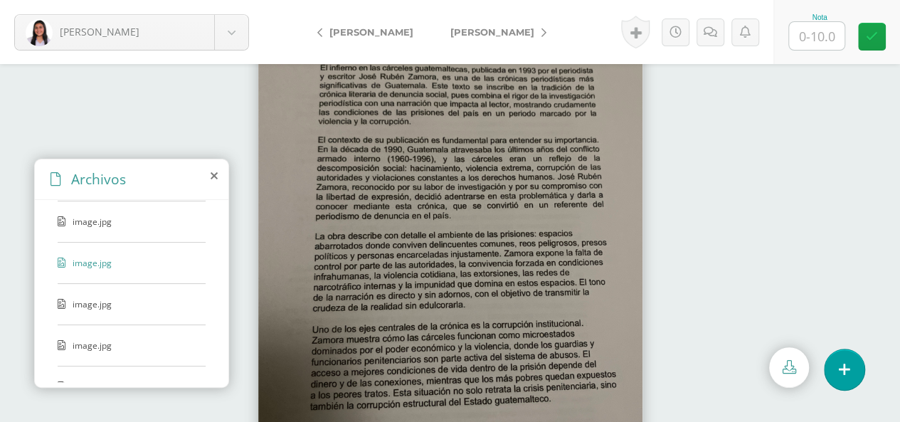
scroll to position [108, 0]
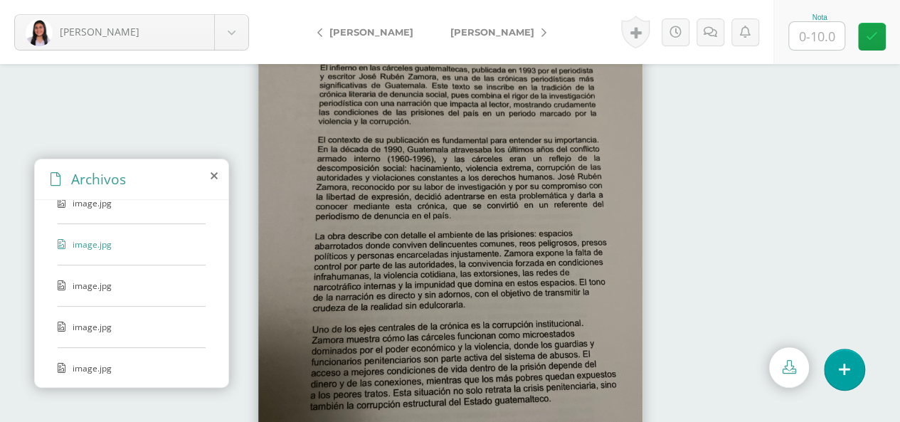
click at [90, 281] on span "image.jpg" at bounding box center [131, 286] width 117 height 12
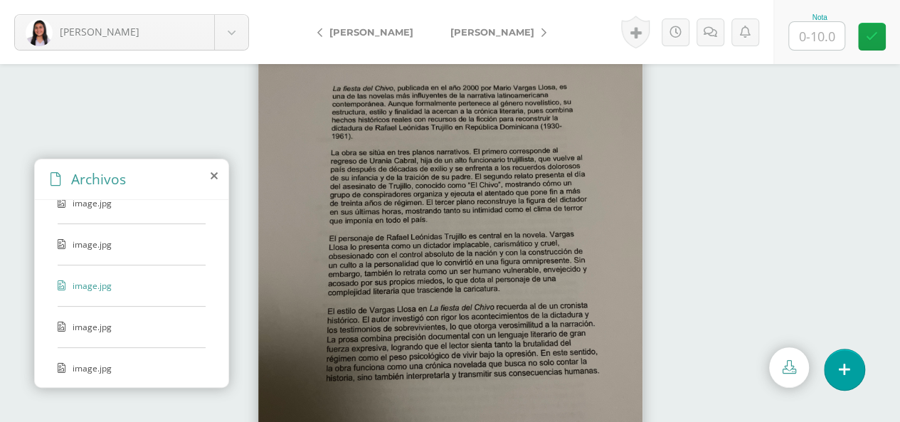
click at [95, 324] on span "image.jpg" at bounding box center [131, 327] width 117 height 12
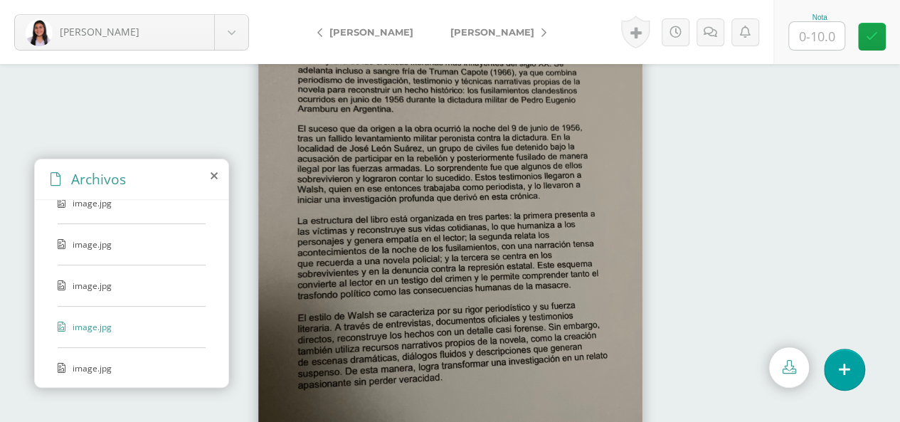
click at [102, 363] on span "image.jpg" at bounding box center [131, 368] width 117 height 12
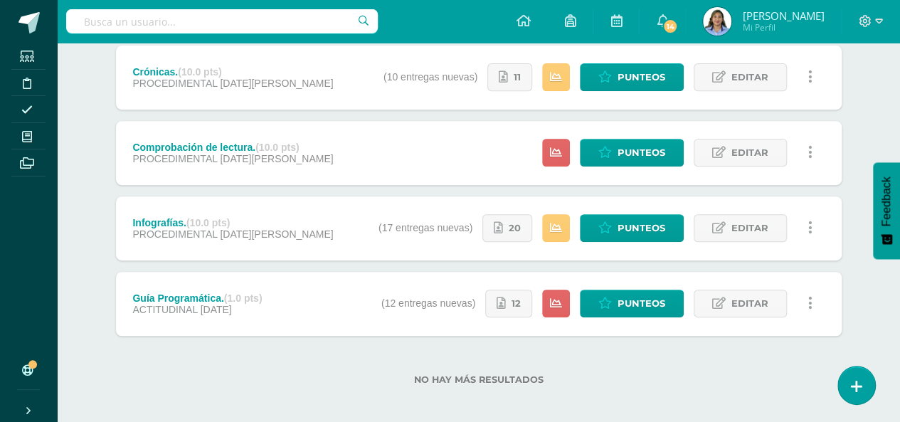
scroll to position [277, 0]
